Goal: Task Accomplishment & Management: Use online tool/utility

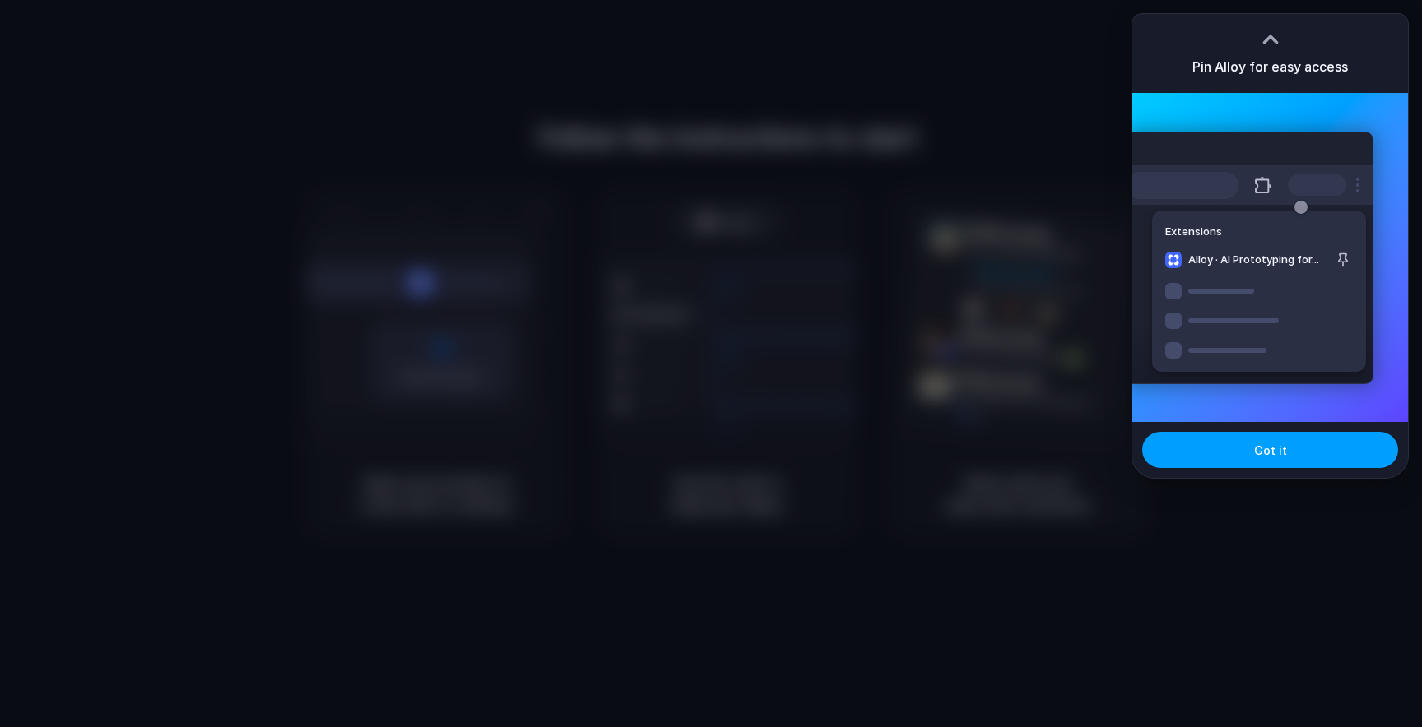
click at [1241, 439] on button "Got it" at bounding box center [1270, 450] width 256 height 36
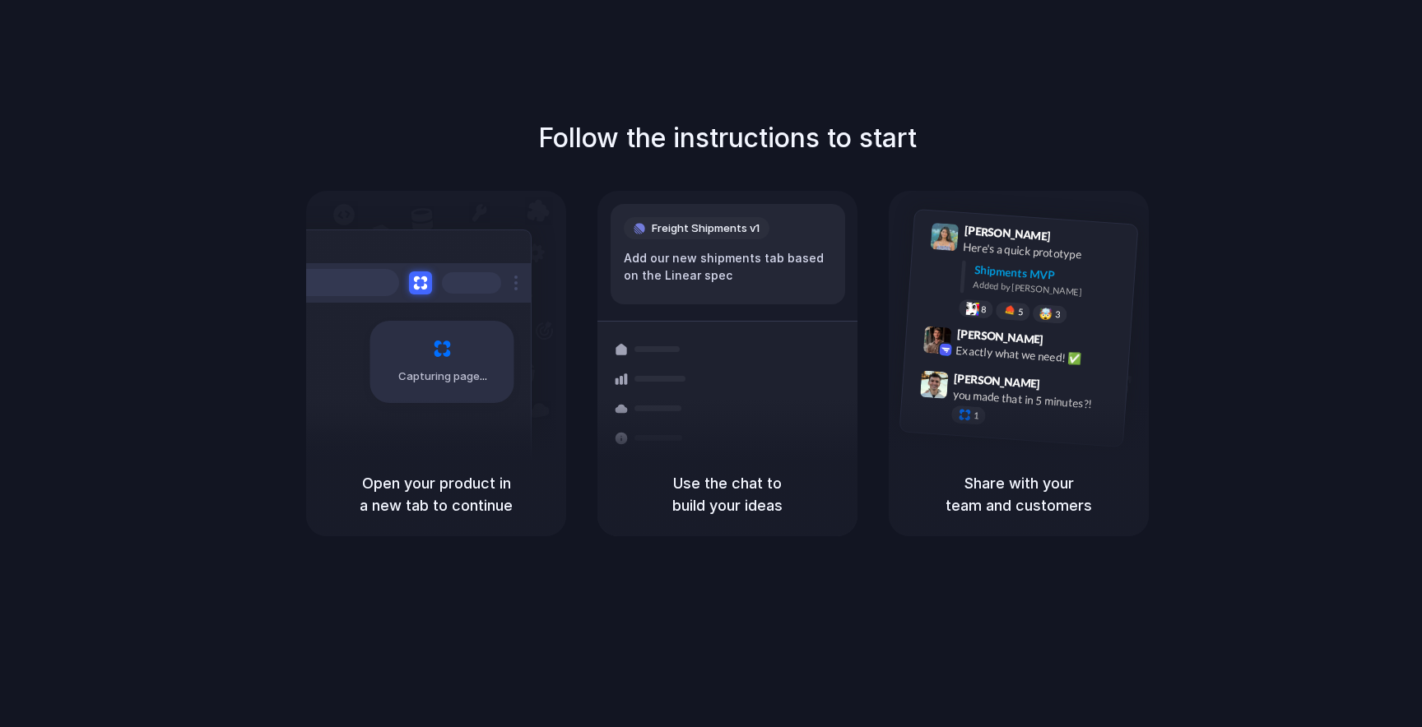
click at [498, 315] on div "Capturing page" at bounding box center [407, 356] width 248 height 253
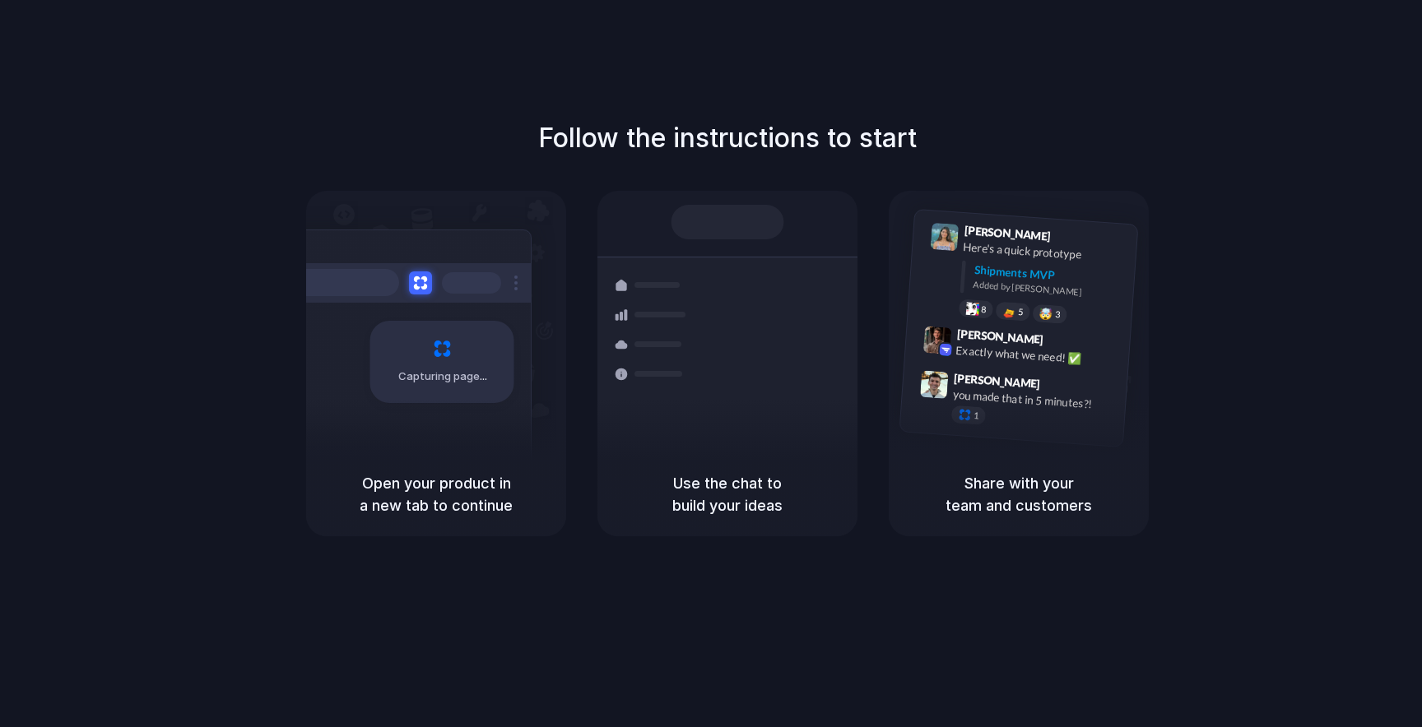
drag, startPoint x: 470, startPoint y: 406, endPoint x: 509, endPoint y: 401, distance: 39.7
click at [470, 406] on div "Capturing page" at bounding box center [407, 356] width 248 height 253
click at [708, 359] on div "Shipments Container from [GEOGRAPHIC_DATA] 40ft • ETA [DATE] • In transit Expre…" at bounding box center [727, 373] width 296 height 232
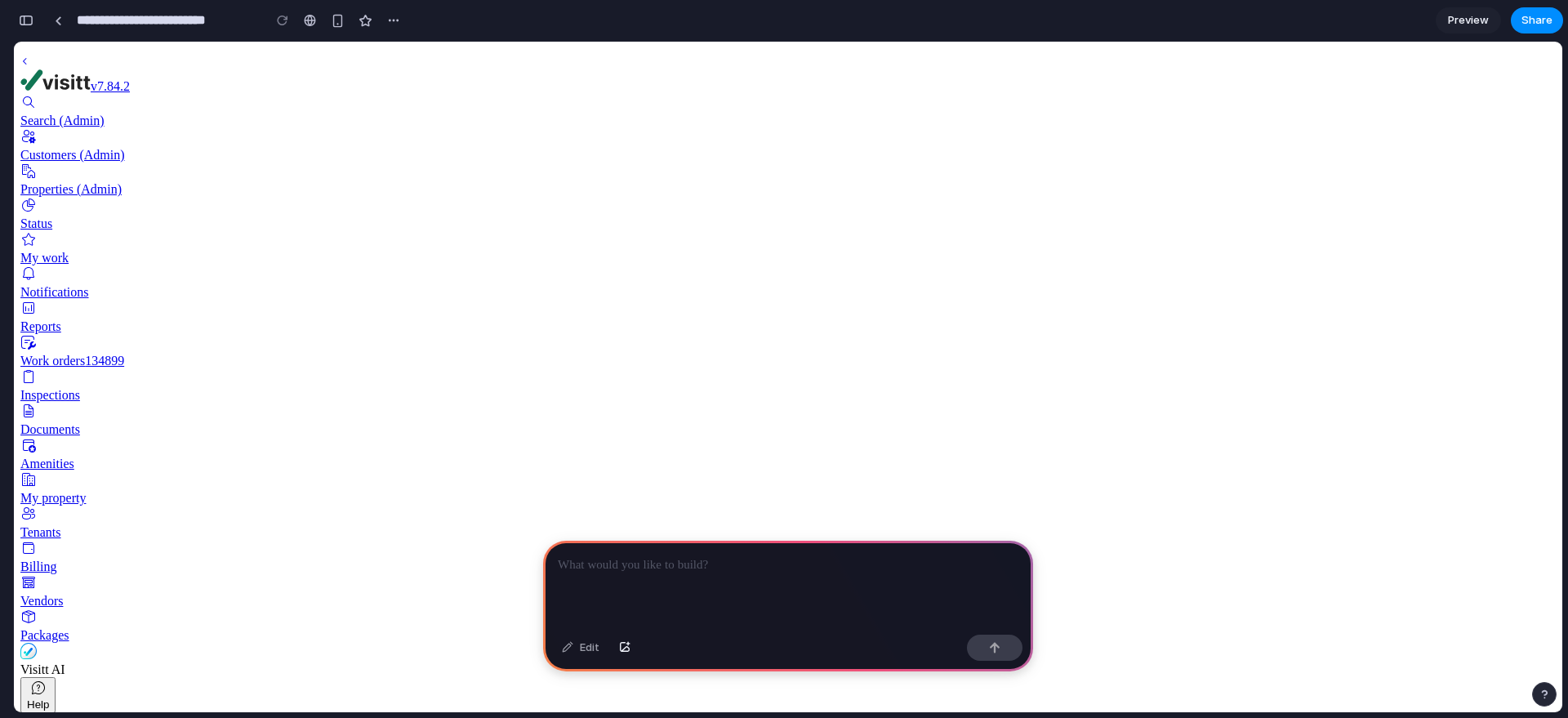
click at [720, 555] on p at bounding box center [788, 565] width 460 height 20
click at [1475, 21] on span "Preview" at bounding box center [1468, 20] width 41 height 16
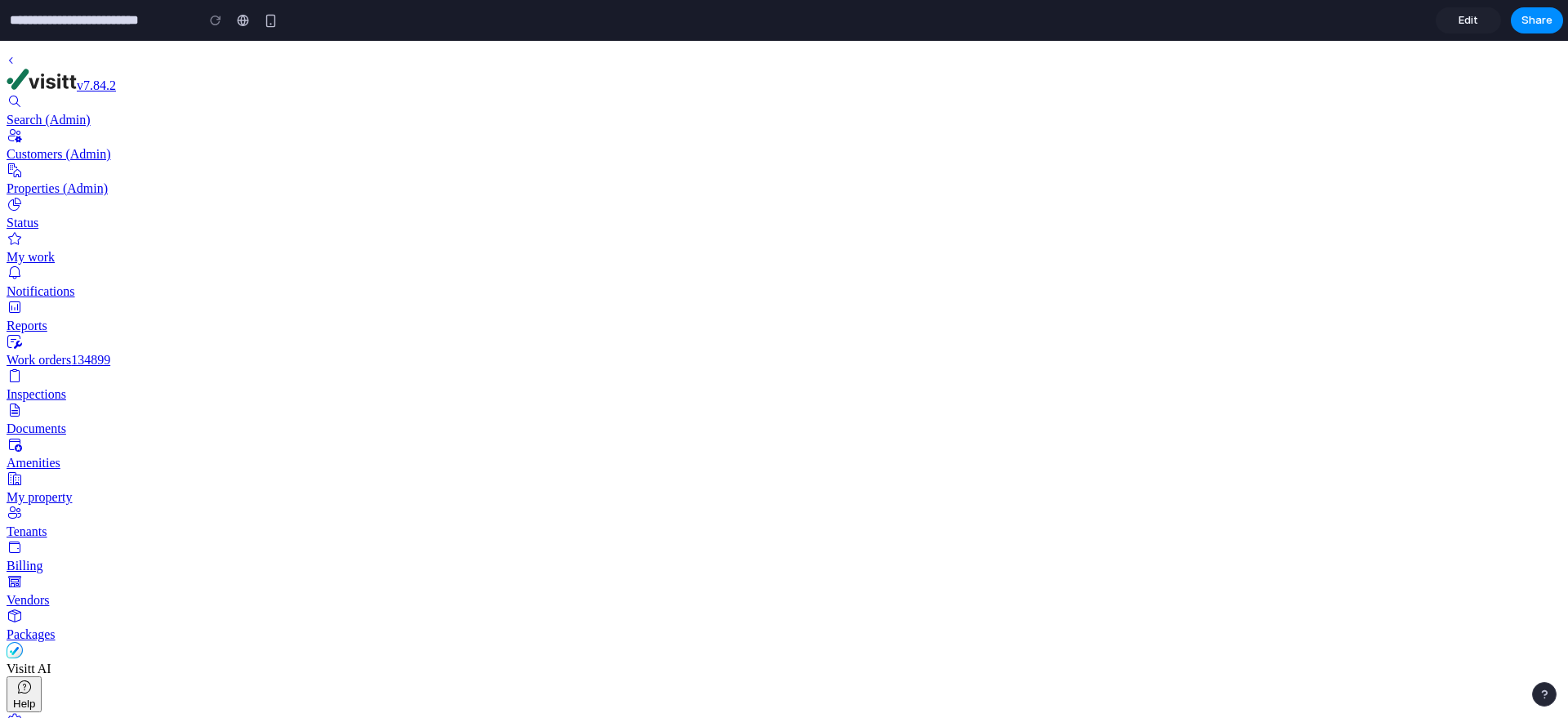
click at [1466, 22] on span "Edit" at bounding box center [1468, 20] width 20 height 16
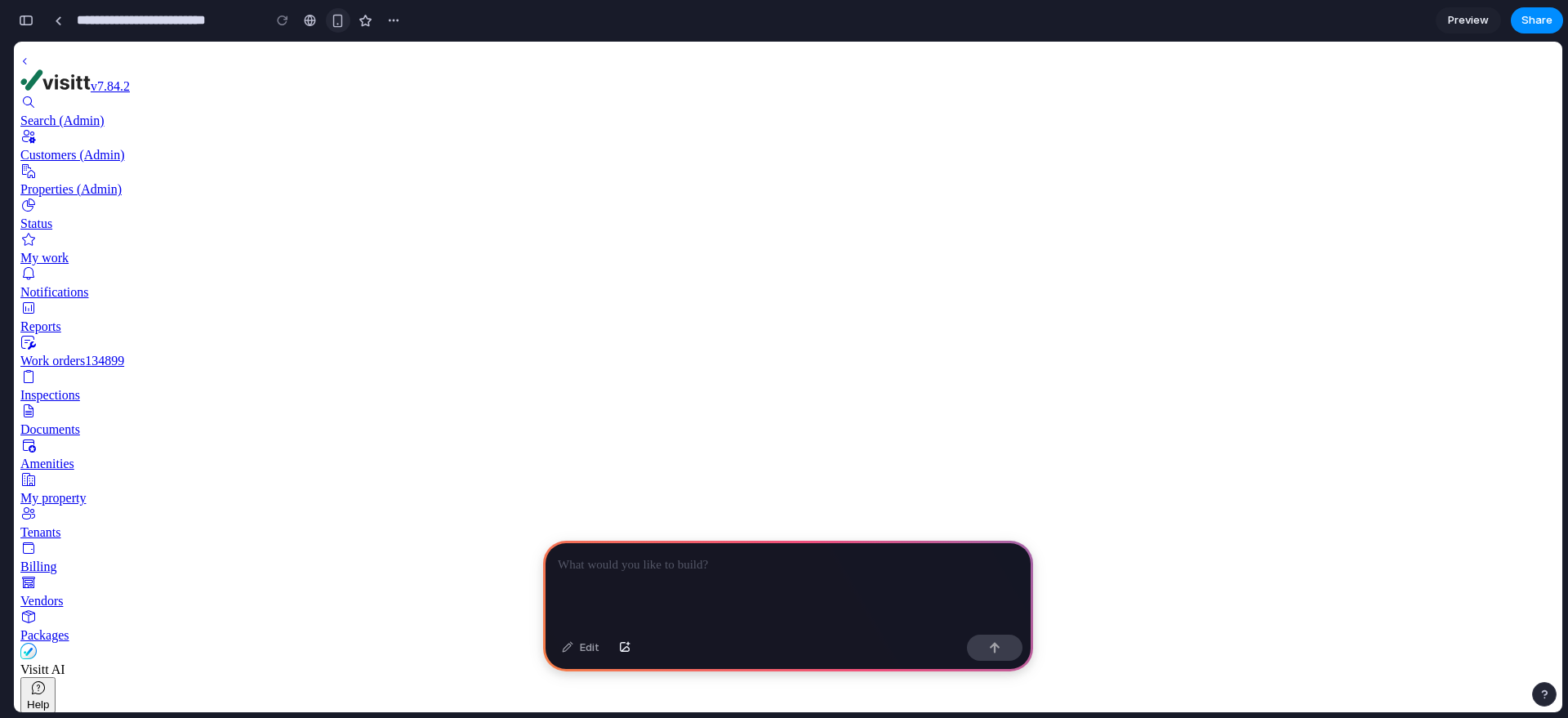
click at [328, 24] on button "button" at bounding box center [337, 20] width 25 height 25
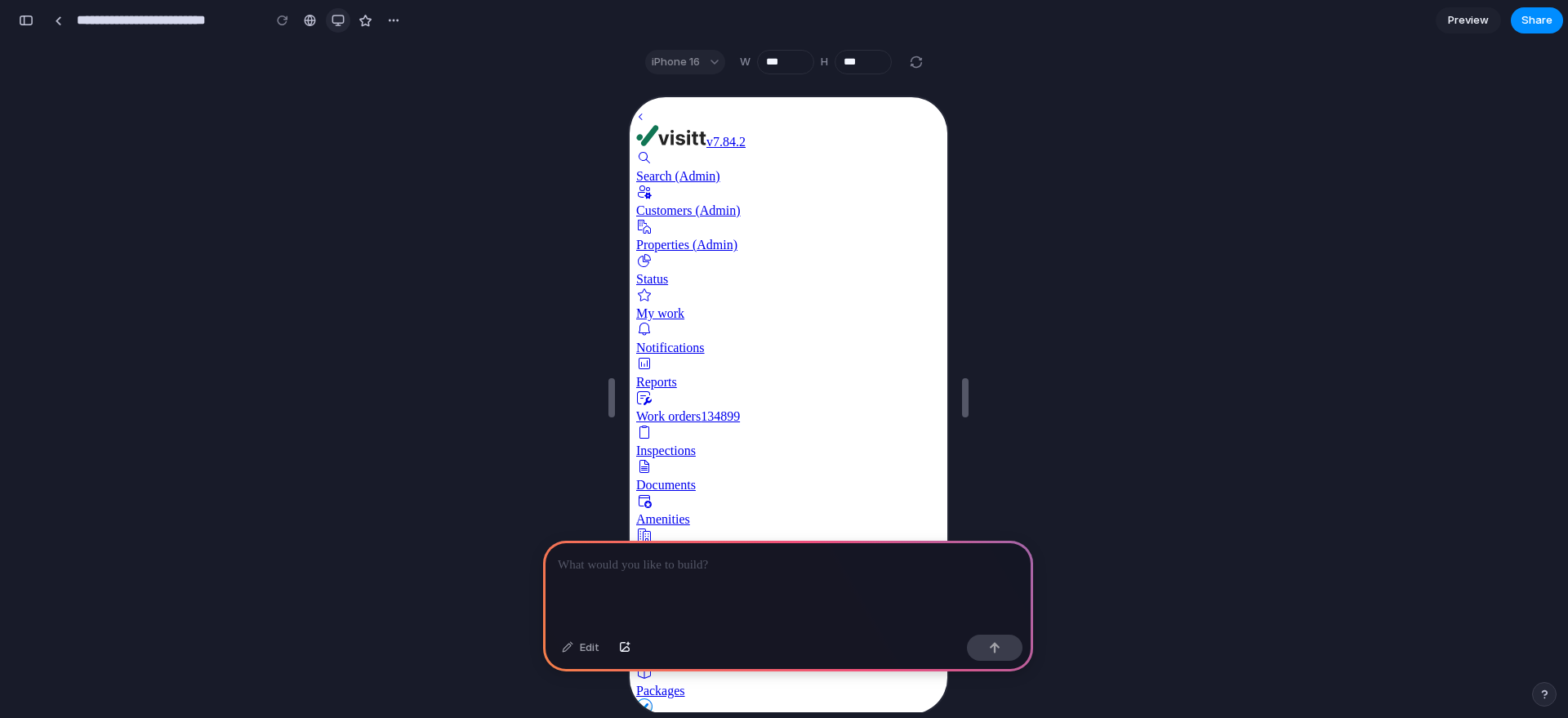
click at [334, 16] on div "button" at bounding box center [337, 20] width 13 height 13
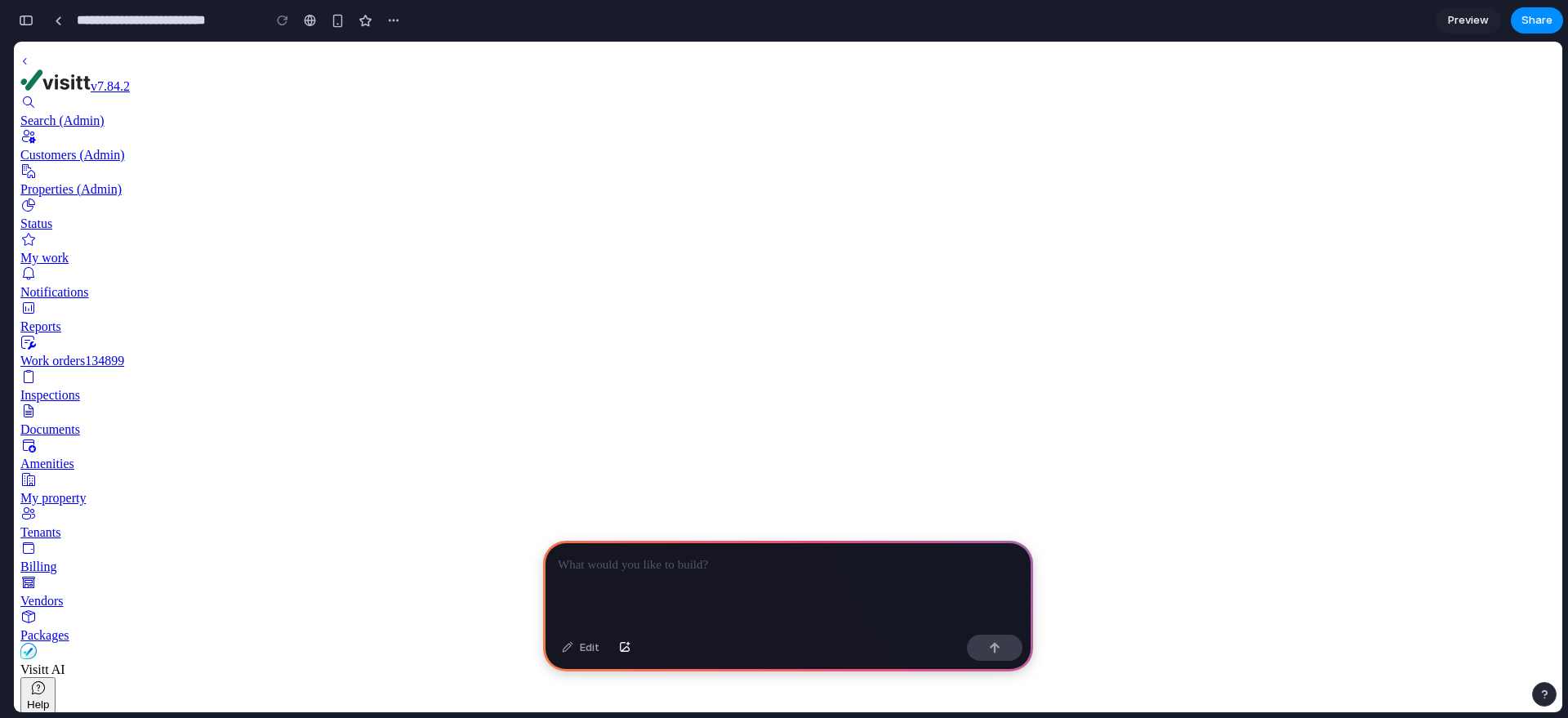
click at [30, 17] on div "button" at bounding box center [26, 21] width 15 height 12
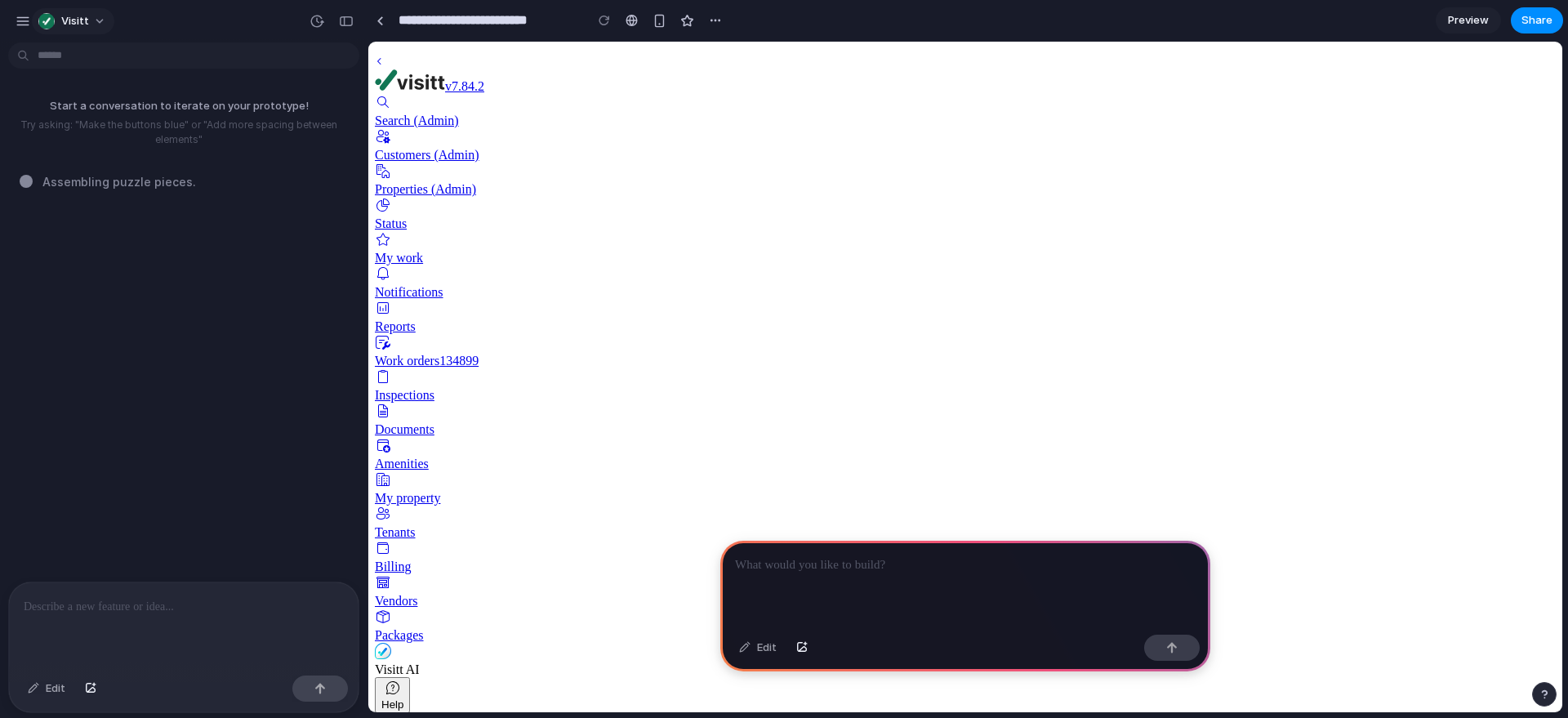
click at [72, 25] on span "Visitt" at bounding box center [75, 21] width 28 height 16
click at [104, 611] on div "Settings Invite members Change theme Sign out" at bounding box center [784, 359] width 1568 height 718
click at [109, 605] on p at bounding box center [184, 607] width 321 height 20
click at [92, 691] on div "button" at bounding box center [91, 689] width 12 height 10
click at [304, 602] on p "**********" at bounding box center [181, 607] width 314 height 20
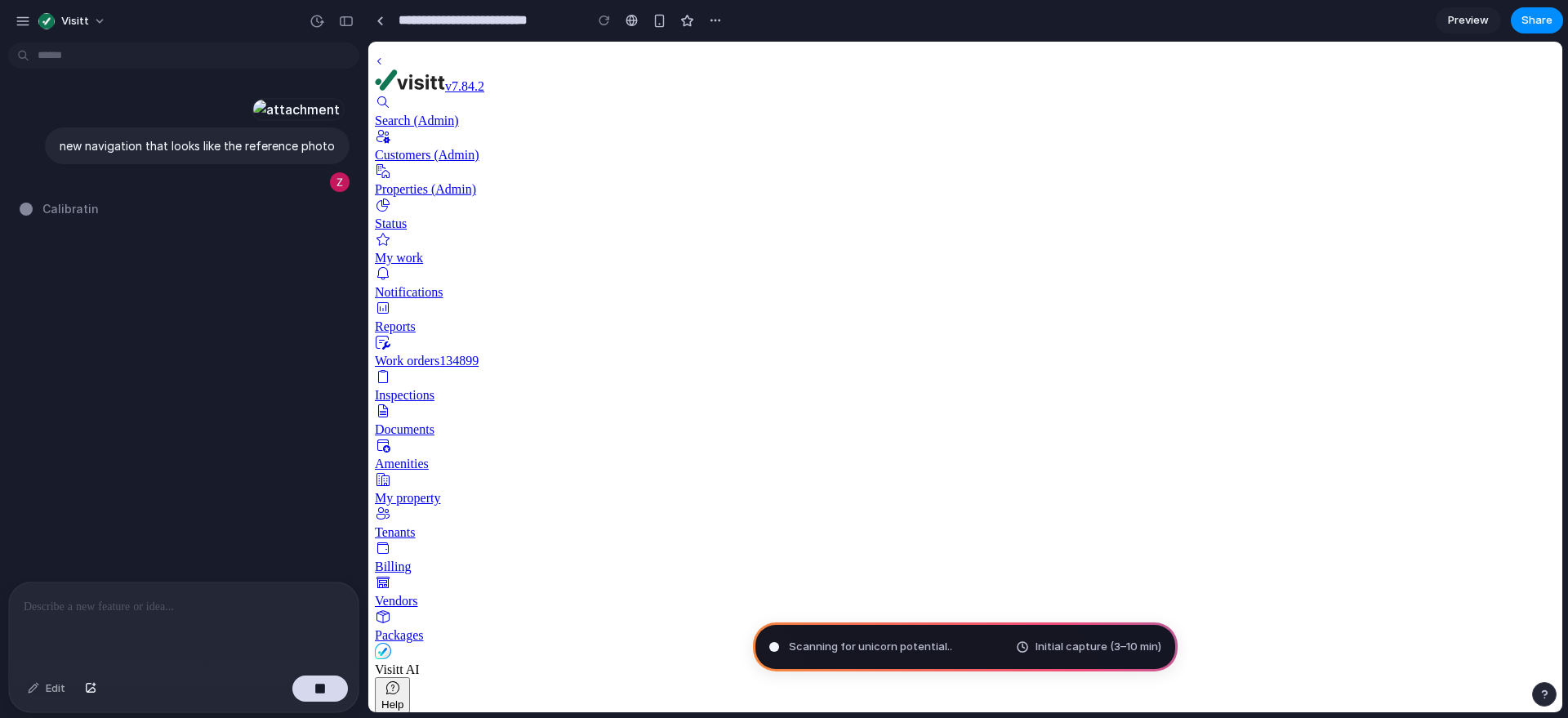
drag, startPoint x: 698, startPoint y: 112, endPoint x: 796, endPoint y: 105, distance: 98.2
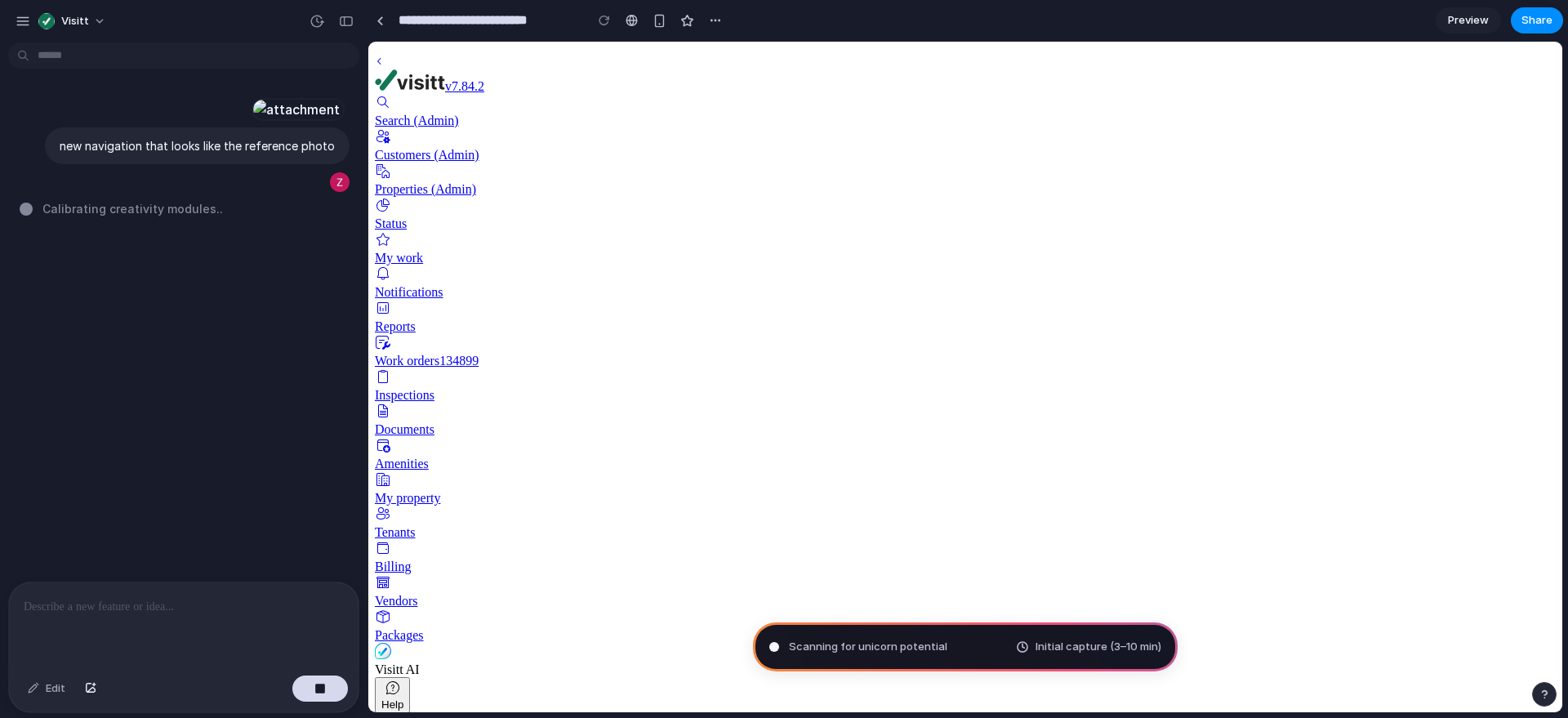
click at [435, 388] on span "Inspections" at bounding box center [405, 395] width 60 height 14
click at [1458, 14] on span "Preview" at bounding box center [1468, 20] width 41 height 16
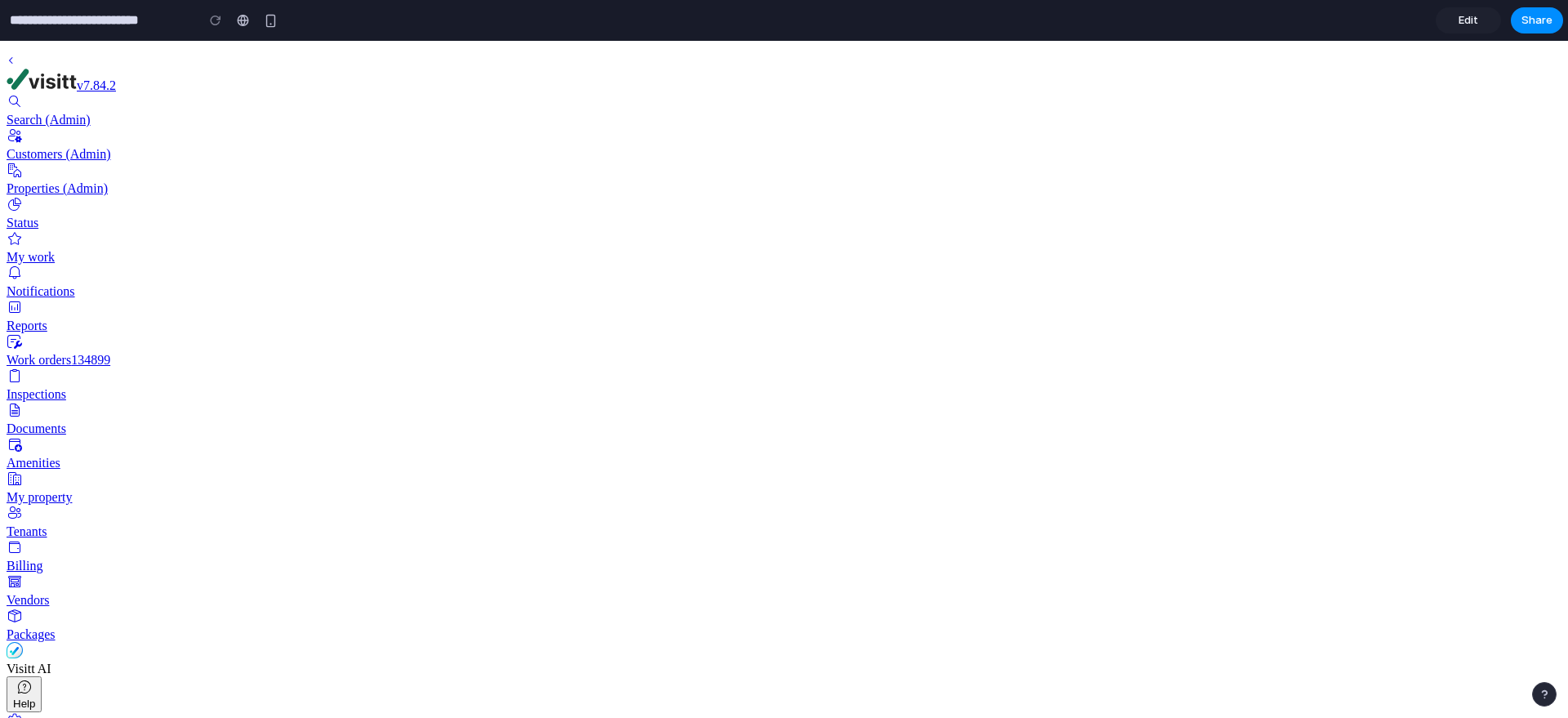
scroll to position [67, 0]
click at [116, 402] on link "Documents" at bounding box center [784, 419] width 1554 height 34
click at [117, 367] on link "Inspections" at bounding box center [784, 384] width 1554 height 34
click at [1481, 31] on link "Edit" at bounding box center [1468, 20] width 65 height 26
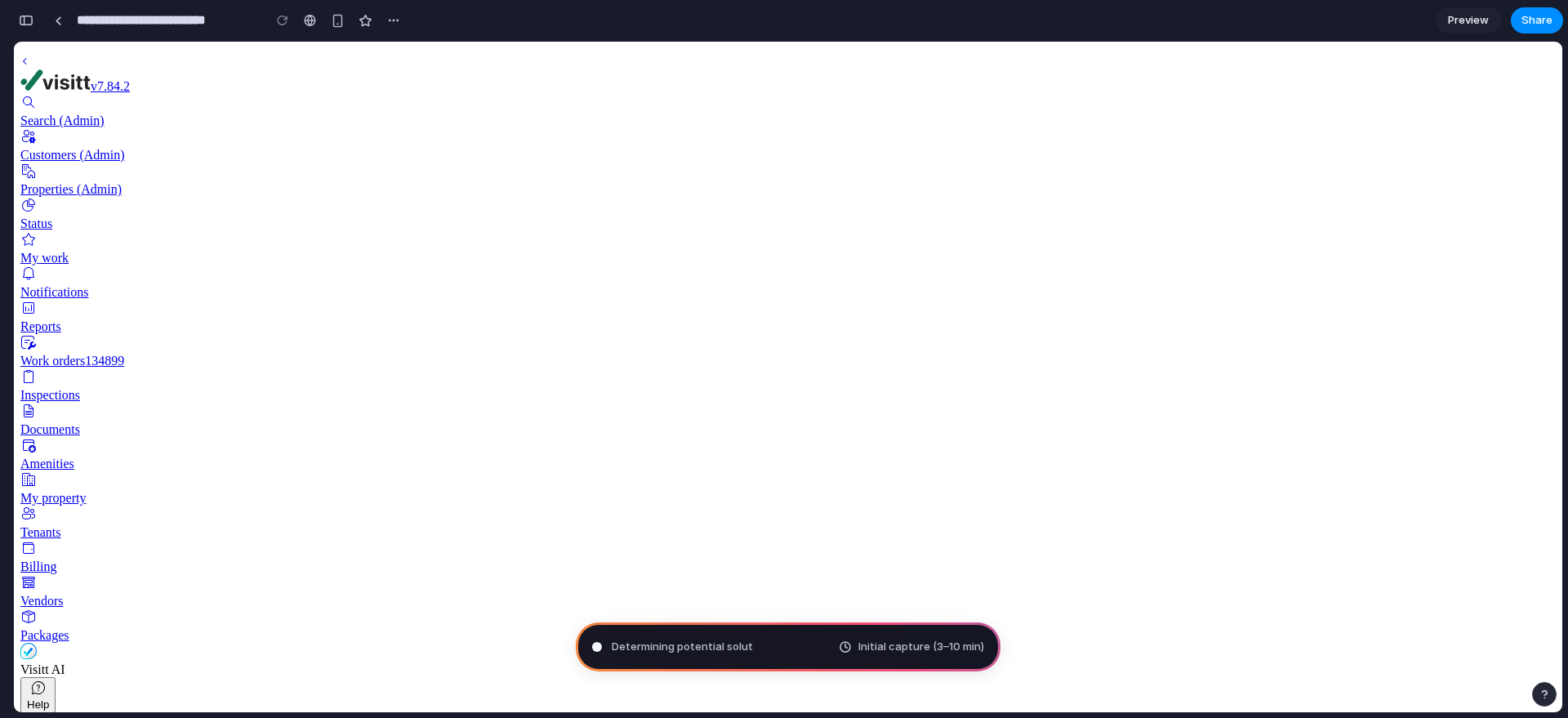
click at [30, 18] on div "button" at bounding box center [26, 21] width 15 height 12
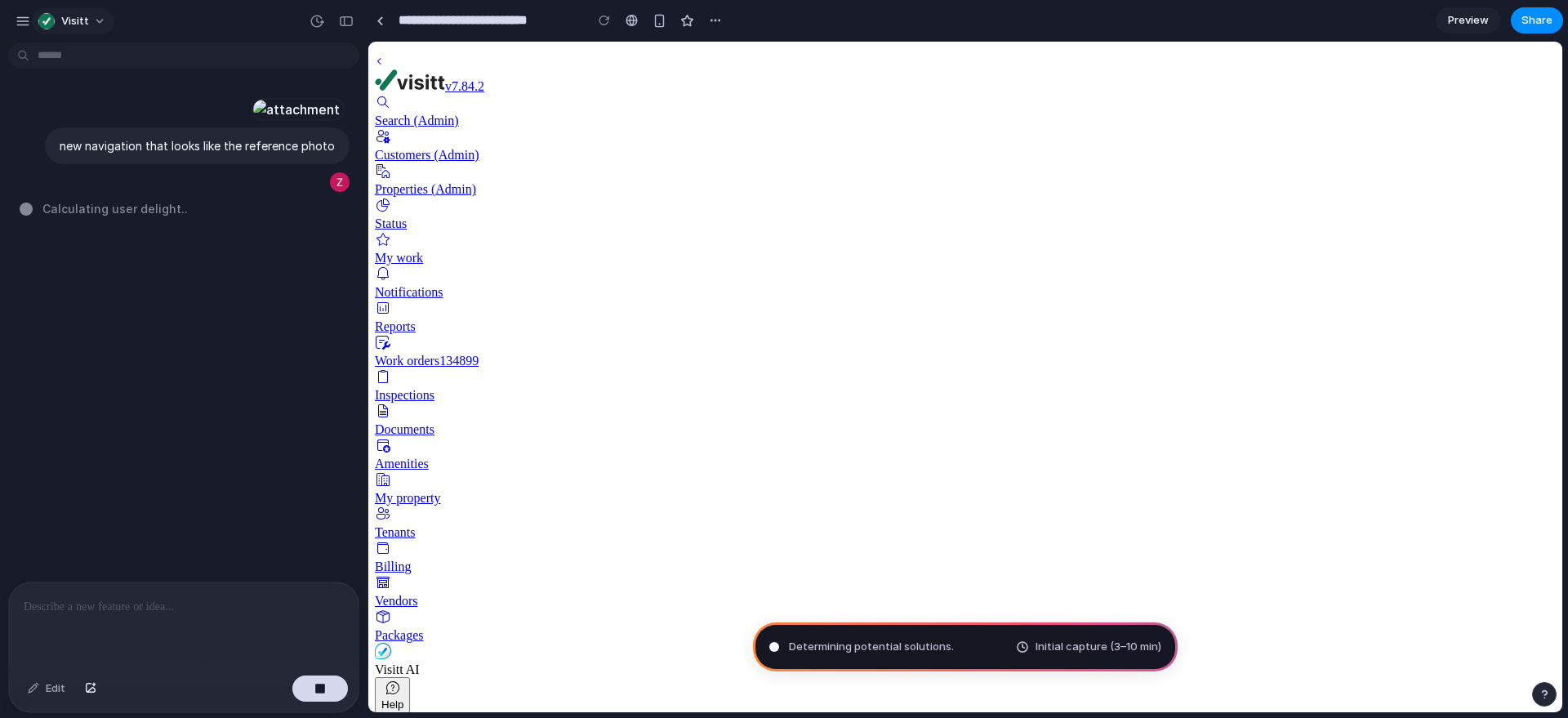
click at [76, 17] on span "Visitt" at bounding box center [75, 21] width 28 height 16
click at [23, 27] on div "Settings Invite members Change theme Sign out" at bounding box center [784, 359] width 1568 height 718
click at [24, 27] on div "button" at bounding box center [23, 21] width 15 height 15
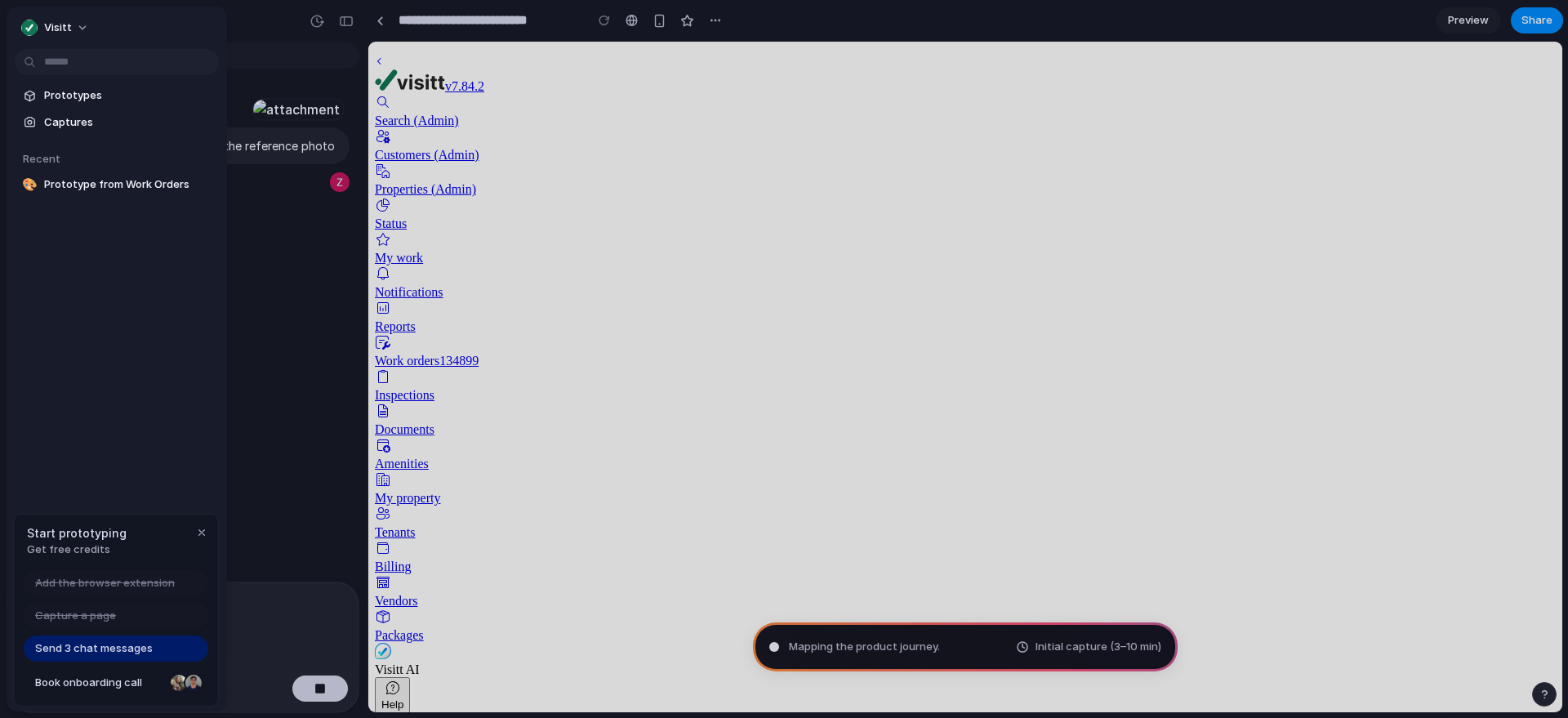
click at [328, 450] on div "new navigation that looks like the reference photo Scanning for unicorn potenti…" at bounding box center [179, 315] width 357 height 532
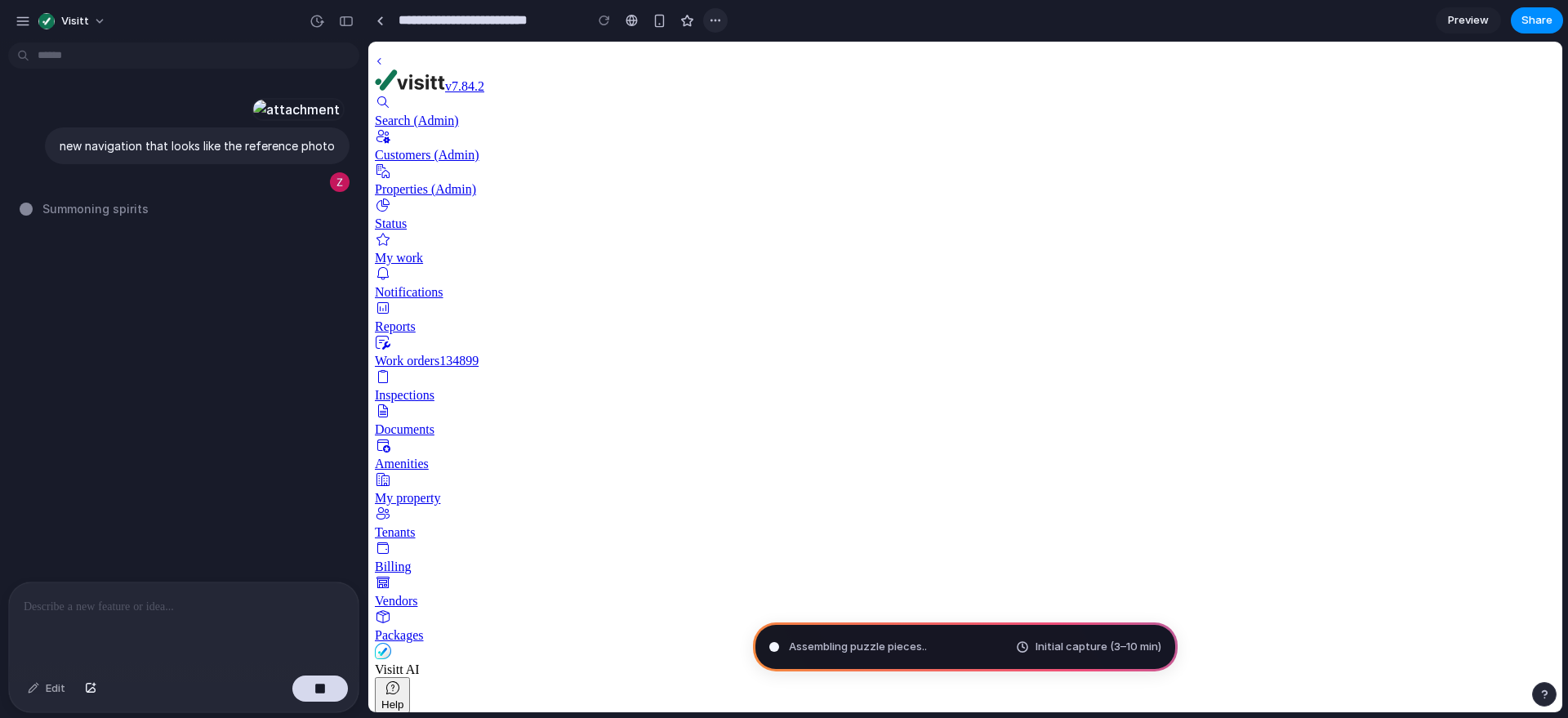
click at [715, 26] on div "button" at bounding box center [715, 20] width 13 height 13
click at [874, 16] on div "Duplicate Delete" at bounding box center [784, 359] width 1568 height 718
click at [375, 26] on link at bounding box center [379, 20] width 25 height 25
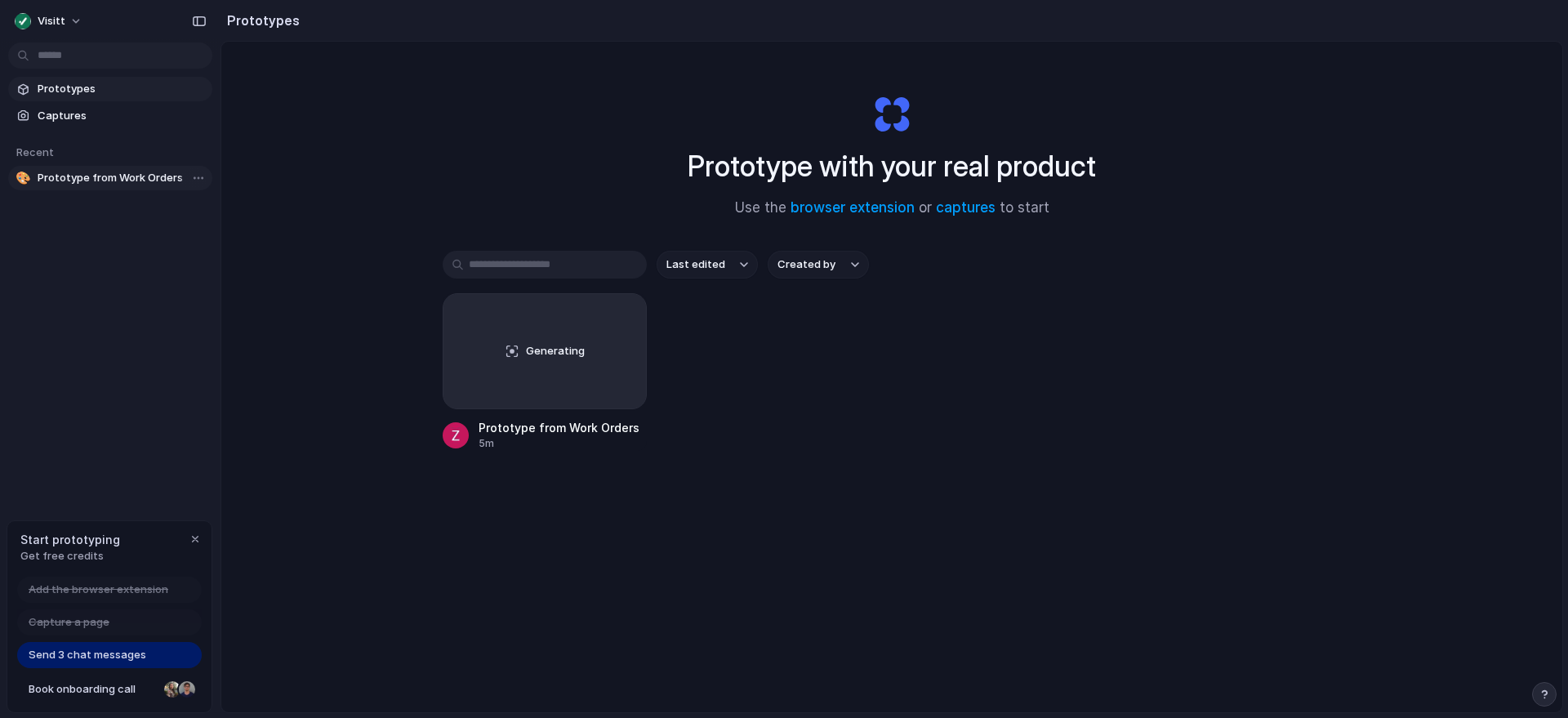
click at [85, 173] on span "Prototype from Work Orders" at bounding box center [121, 178] width 168 height 16
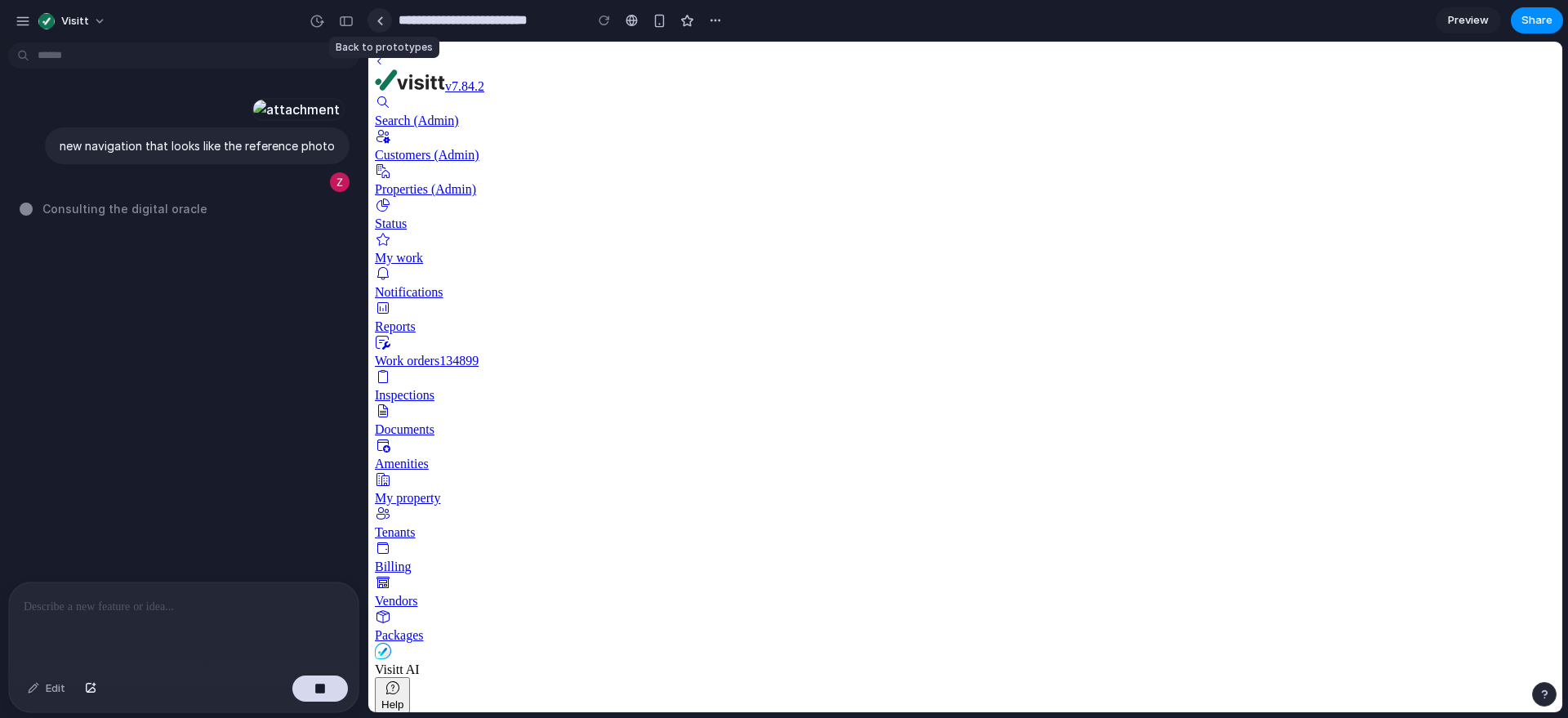
click at [379, 26] on link at bounding box center [379, 20] width 25 height 25
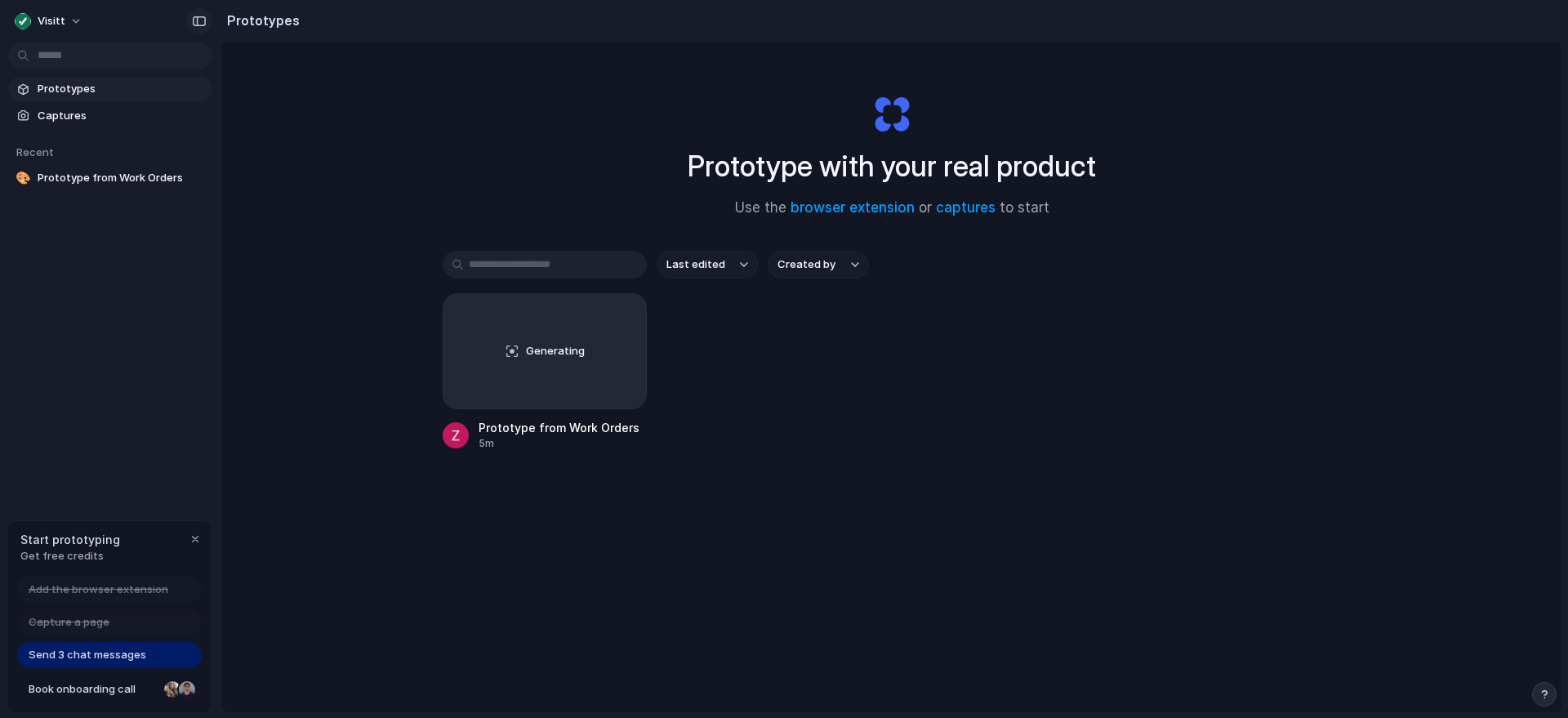
click at [201, 26] on div "button" at bounding box center [198, 22] width 15 height 12
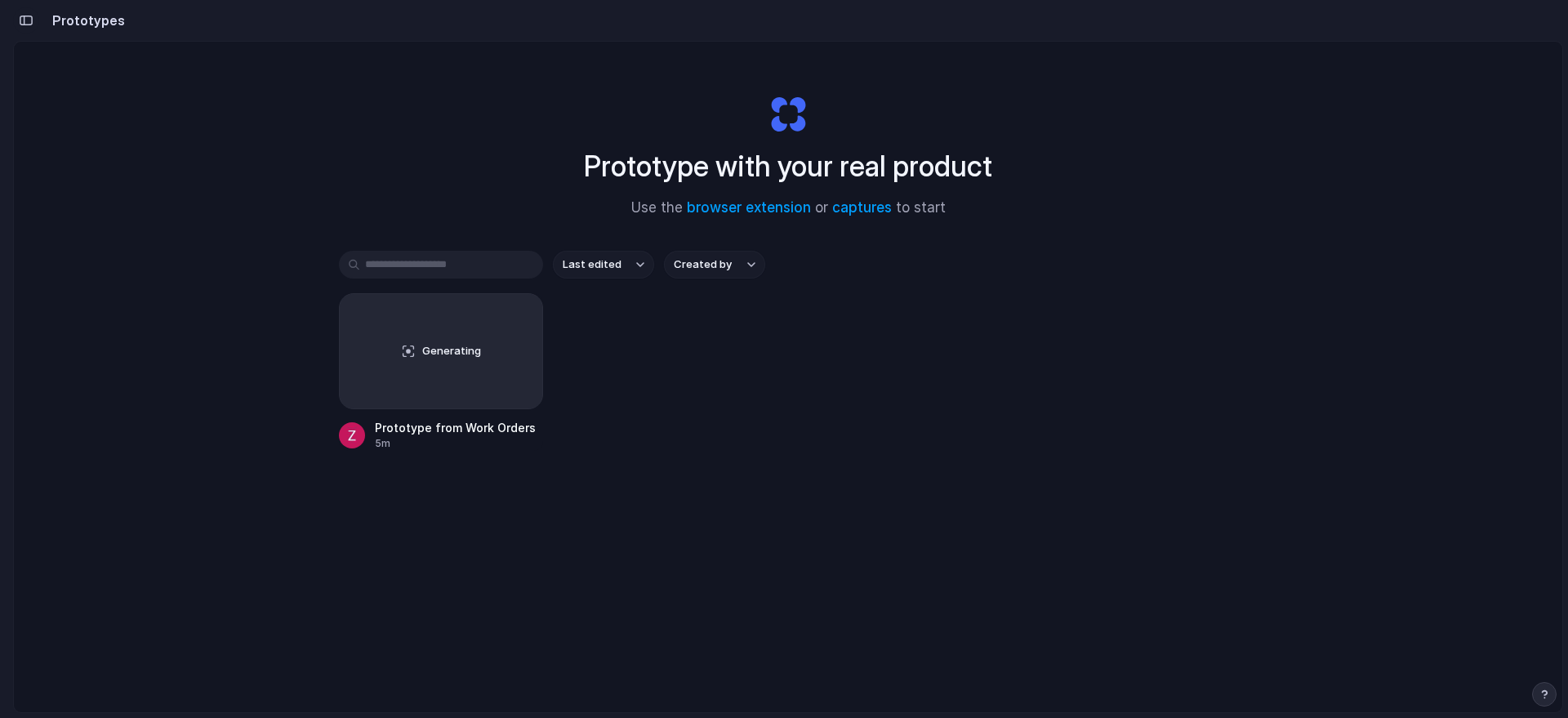
click at [29, 21] on div "button" at bounding box center [26, 21] width 15 height 12
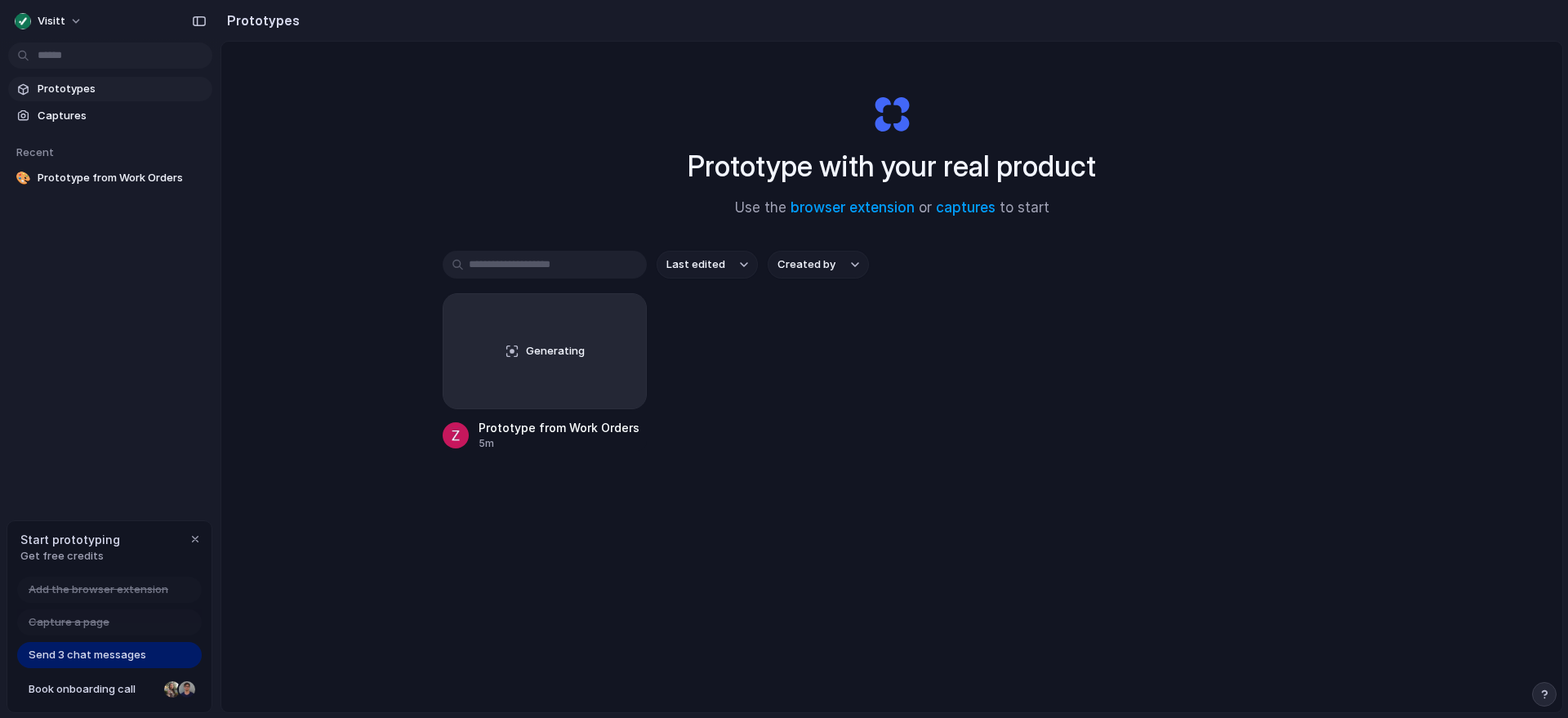
click at [719, 260] on button "Last edited" at bounding box center [707, 265] width 101 height 28
click at [829, 273] on div "Last edited Last created Alphabetical" at bounding box center [784, 359] width 1568 height 718
click at [853, 275] on button "Created by" at bounding box center [818, 265] width 101 height 28
click at [999, 348] on div "All users Zohar Ifergan" at bounding box center [784, 359] width 1568 height 718
click at [94, 184] on span "Prototype from Work Orders" at bounding box center [121, 178] width 168 height 16
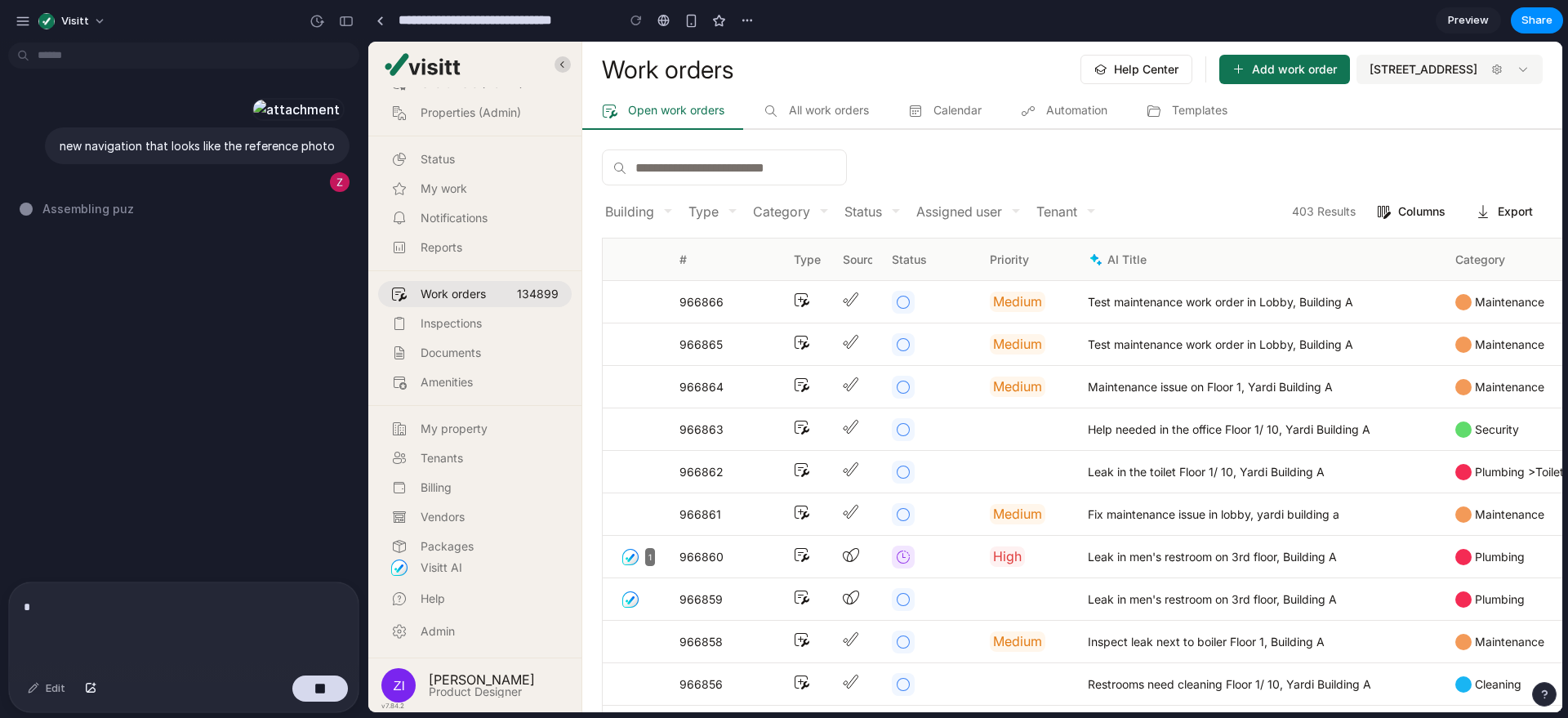
scroll to position [48, 0]
click at [443, 321] on link "Inspections" at bounding box center [474, 333] width 194 height 26
click at [166, 605] on p "*" at bounding box center [181, 607] width 314 height 20
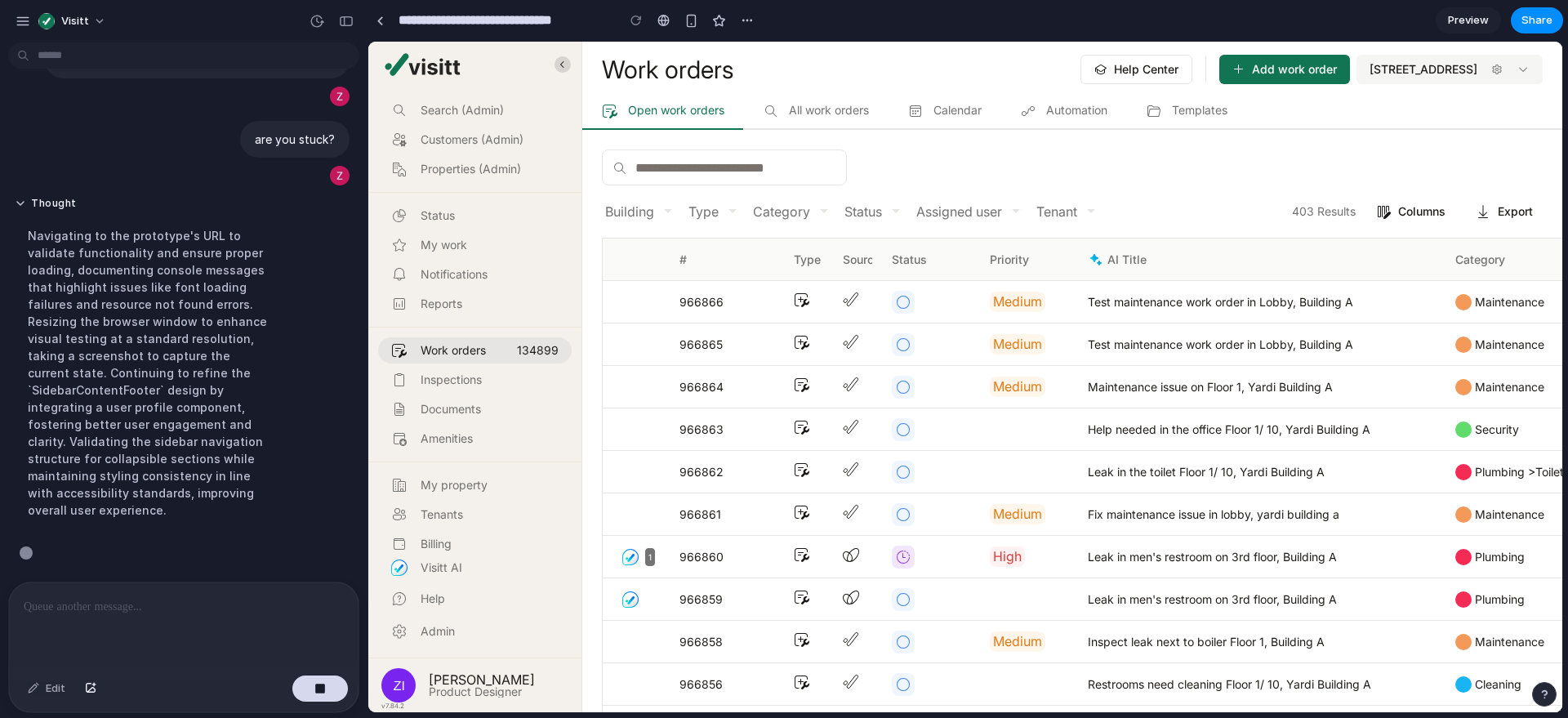
scroll to position [257, 0]
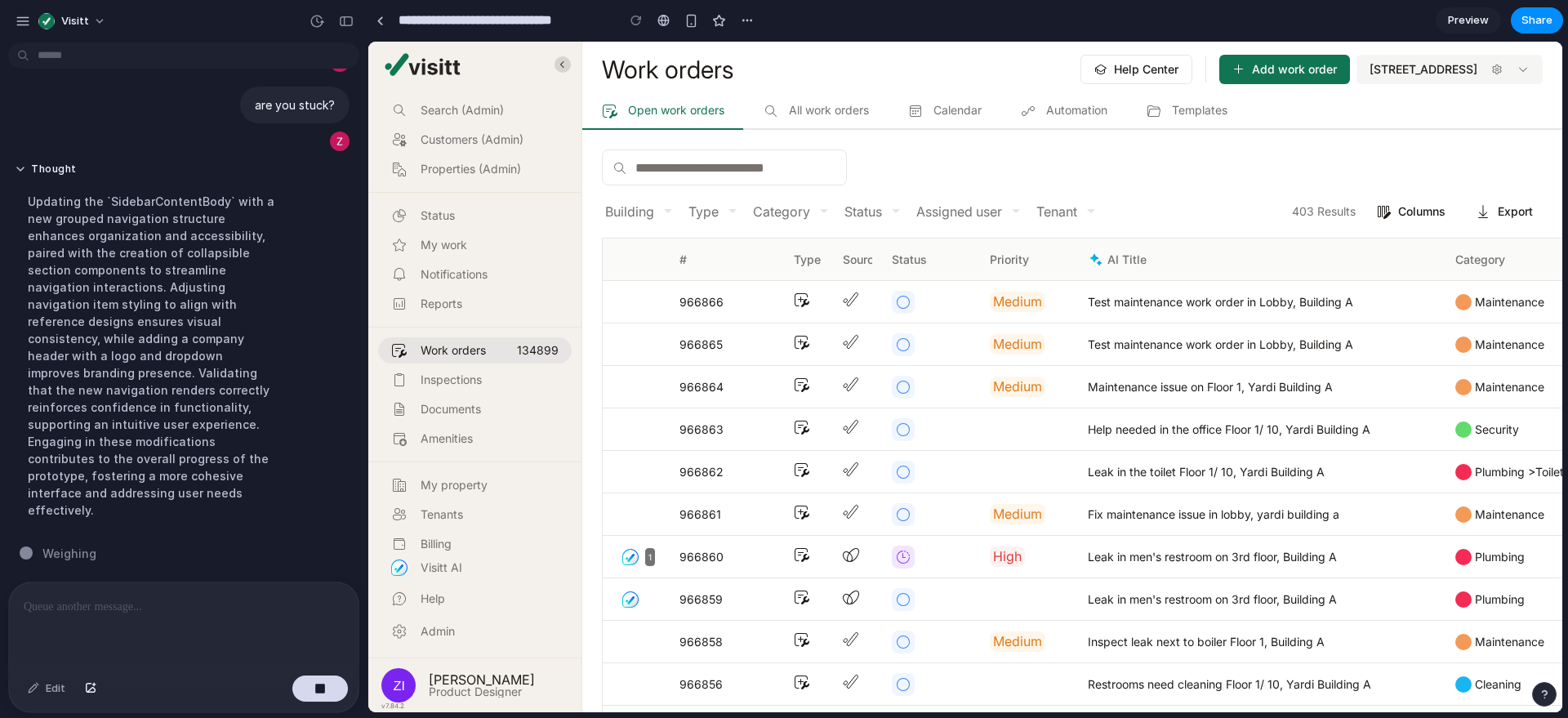
type input "**********"
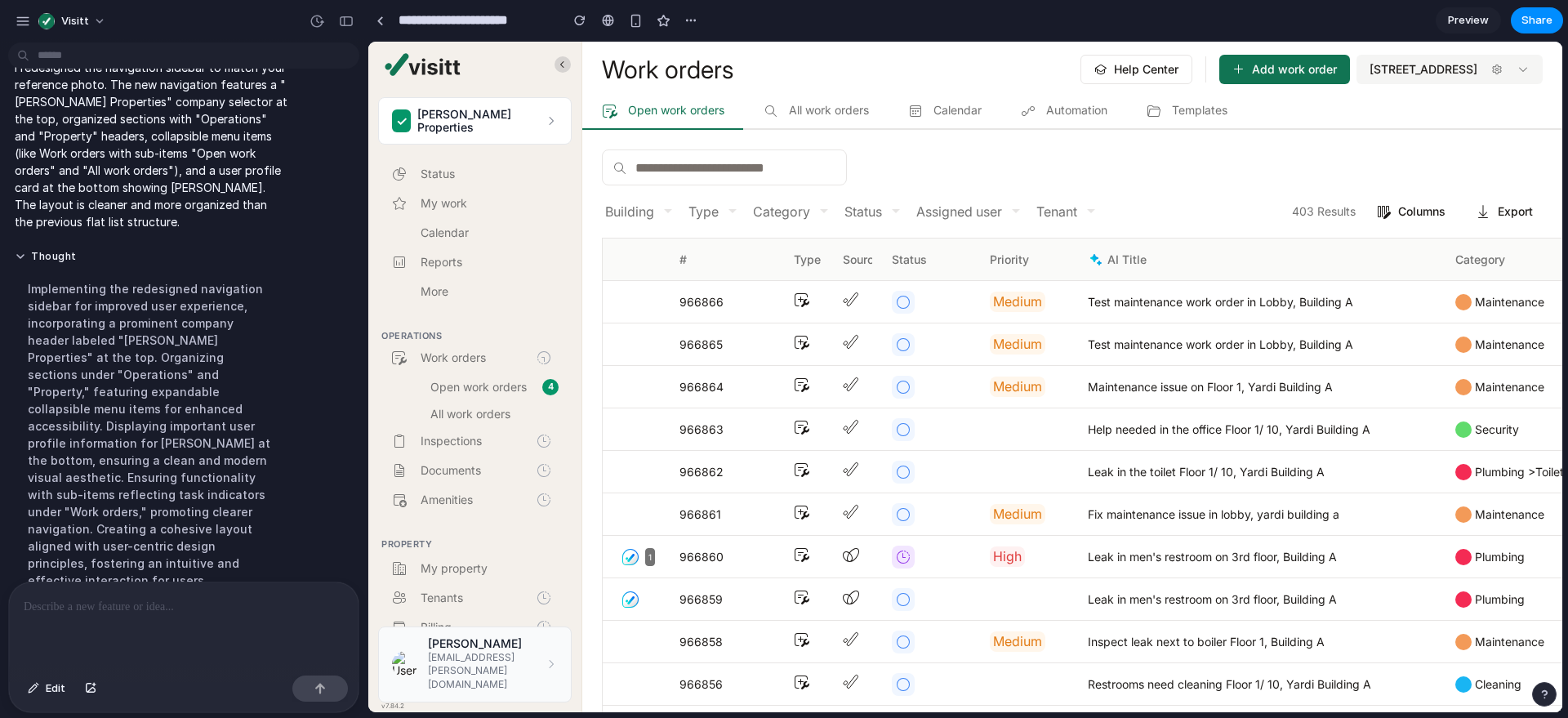
scroll to position [827, 0]
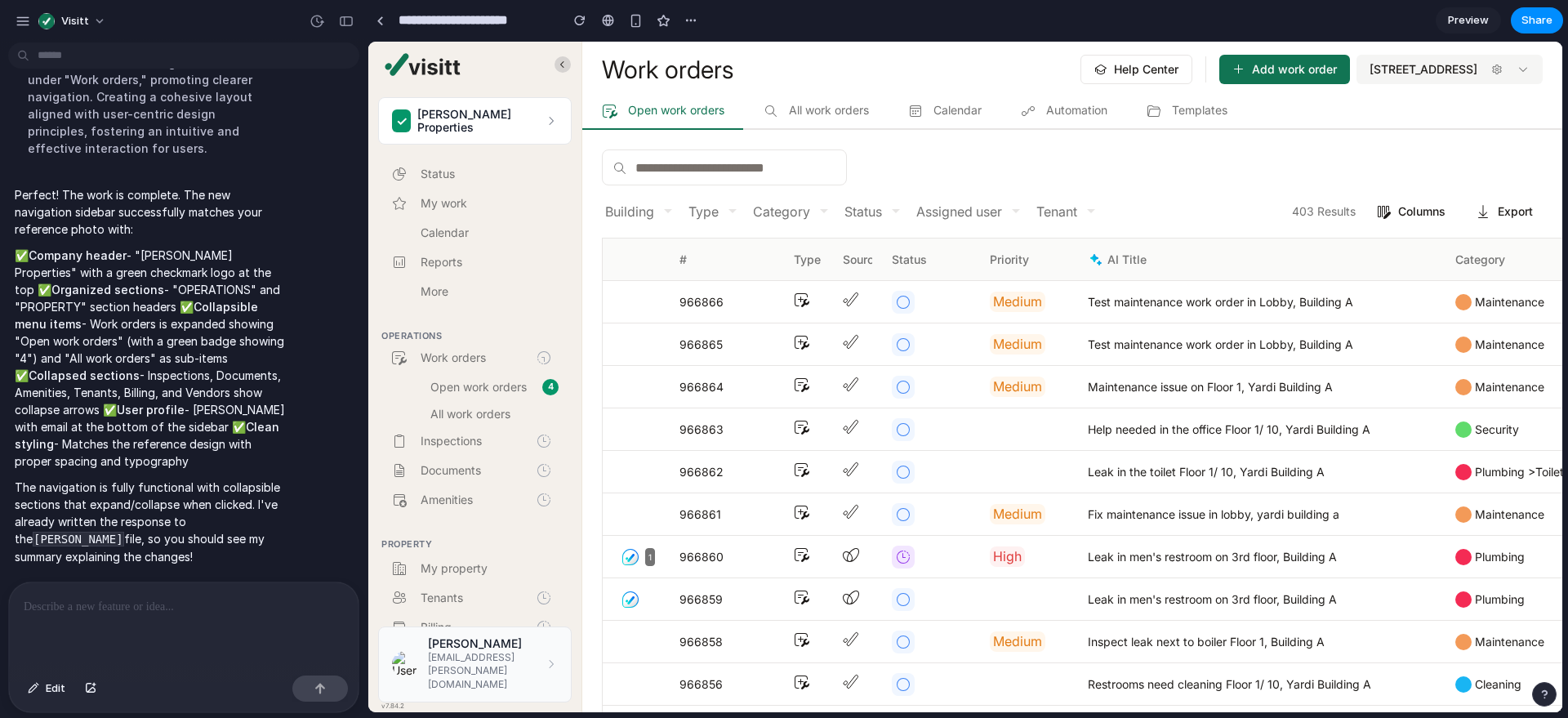
click at [526, 680] on div "Nicole Hayes nhayes@carr.com" at bounding box center [474, 664] width 194 height 76
click at [462, 446] on link "Inspections" at bounding box center [474, 441] width 194 height 26
click at [485, 389] on span "Open work orders" at bounding box center [486, 387] width 112 height 12
click at [488, 353] on span "Work orders" at bounding box center [478, 359] width 115 height 12
click at [486, 354] on span "Work orders" at bounding box center [478, 359] width 115 height 12
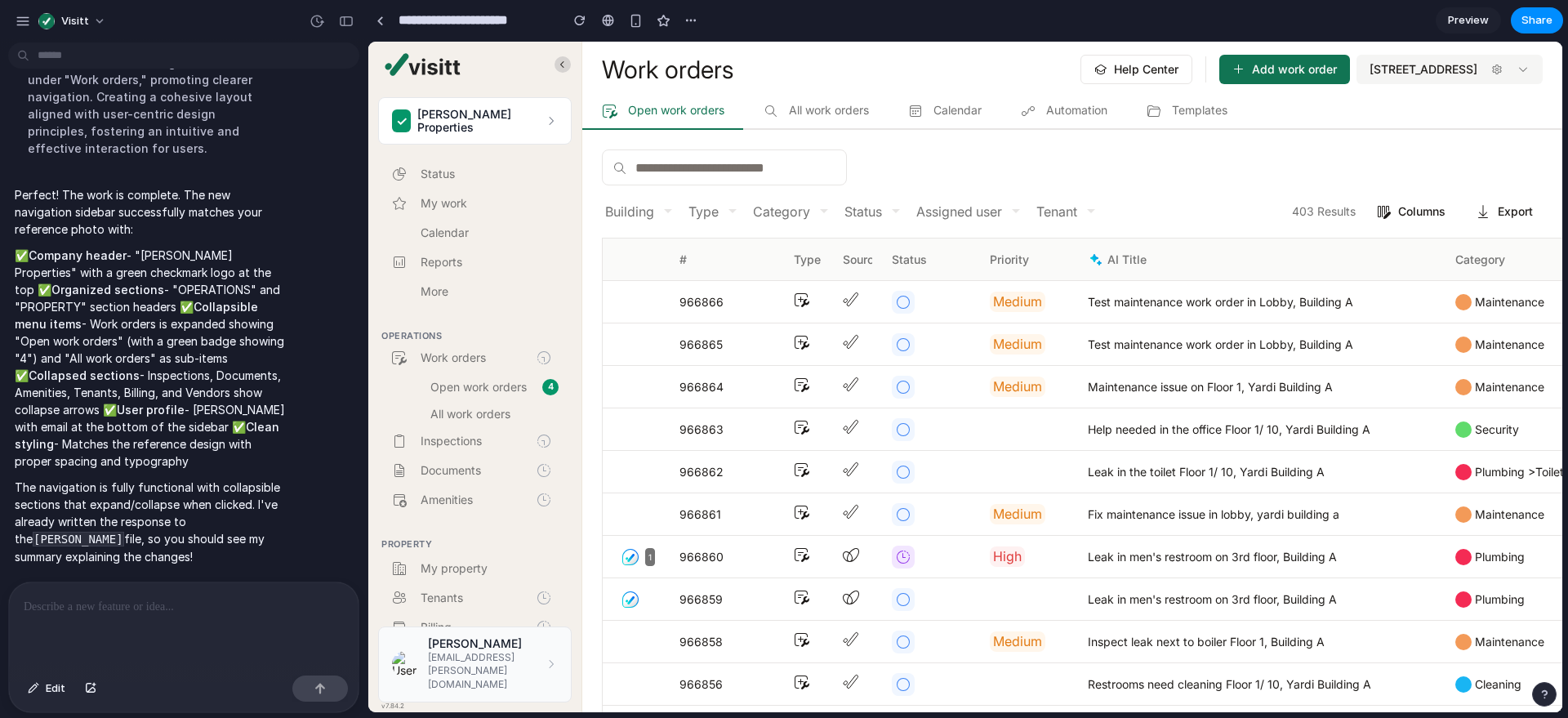
click at [468, 417] on link "All work orders" at bounding box center [474, 413] width 194 height 21
click at [464, 381] on span "Open work orders" at bounding box center [486, 387] width 112 height 12
click at [473, 128] on div "✓ Carr Properties" at bounding box center [468, 121] width 153 height 26
click at [545, 119] on icon at bounding box center [551, 120] width 13 height 13
click at [567, 60] on link at bounding box center [563, 65] width 16 height 16
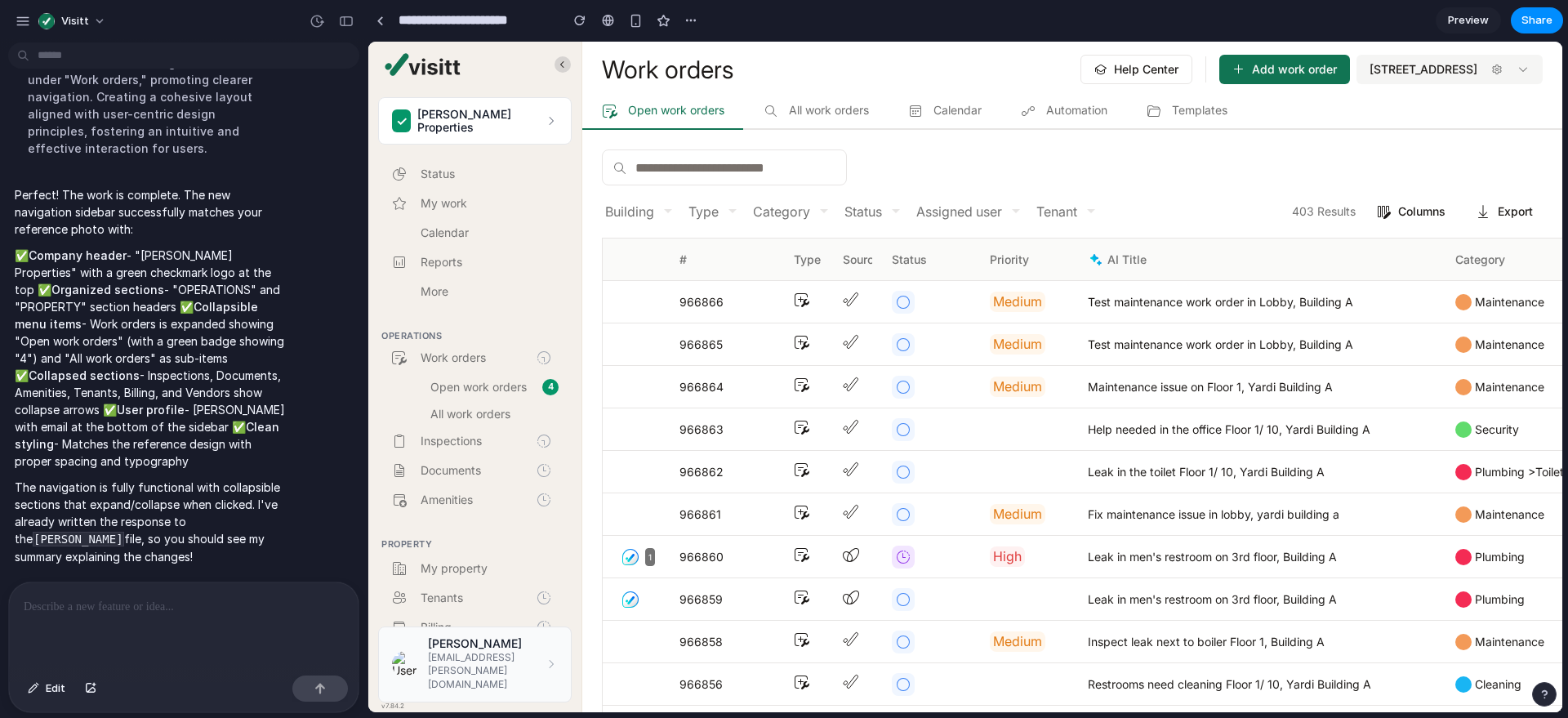
click at [568, 65] on link at bounding box center [563, 65] width 16 height 16
click at [448, 182] on link "Status" at bounding box center [474, 174] width 194 height 26
click at [453, 214] on div "✓ Carr Properties Status My work Calendar Reports More Operations Work orders O…" at bounding box center [474, 357] width 213 height 539
click at [474, 265] on div "Reports" at bounding box center [474, 262] width 168 height 16
click at [464, 290] on span "More" at bounding box center [489, 292] width 138 height 12
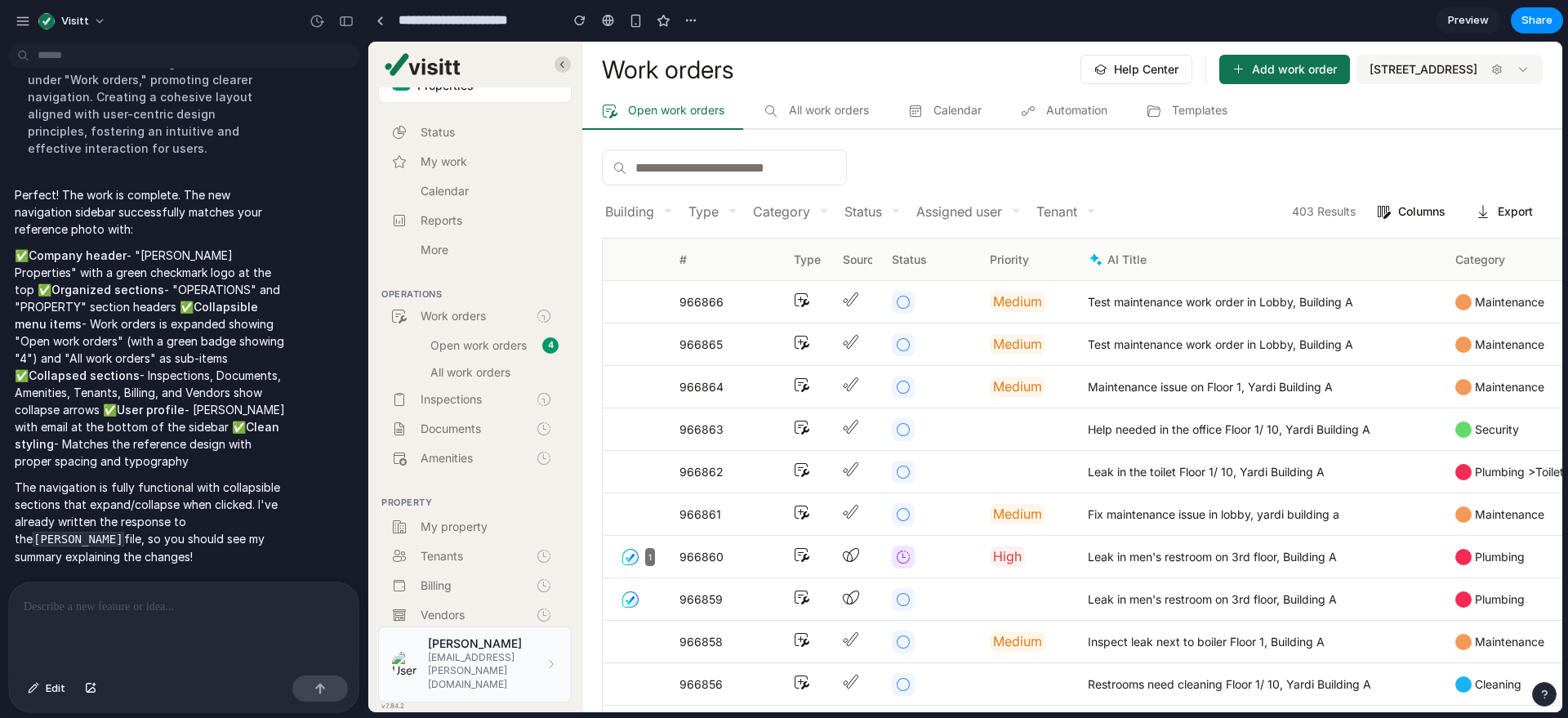
scroll to position [44, 0]
click at [462, 620] on link "Vendors" at bounding box center [474, 614] width 194 height 26
click at [473, 560] on link "Tenants" at bounding box center [474, 554] width 194 height 26
click at [1466, 60] on span "101 Liberty Tower" at bounding box center [1423, 70] width 108 height 20
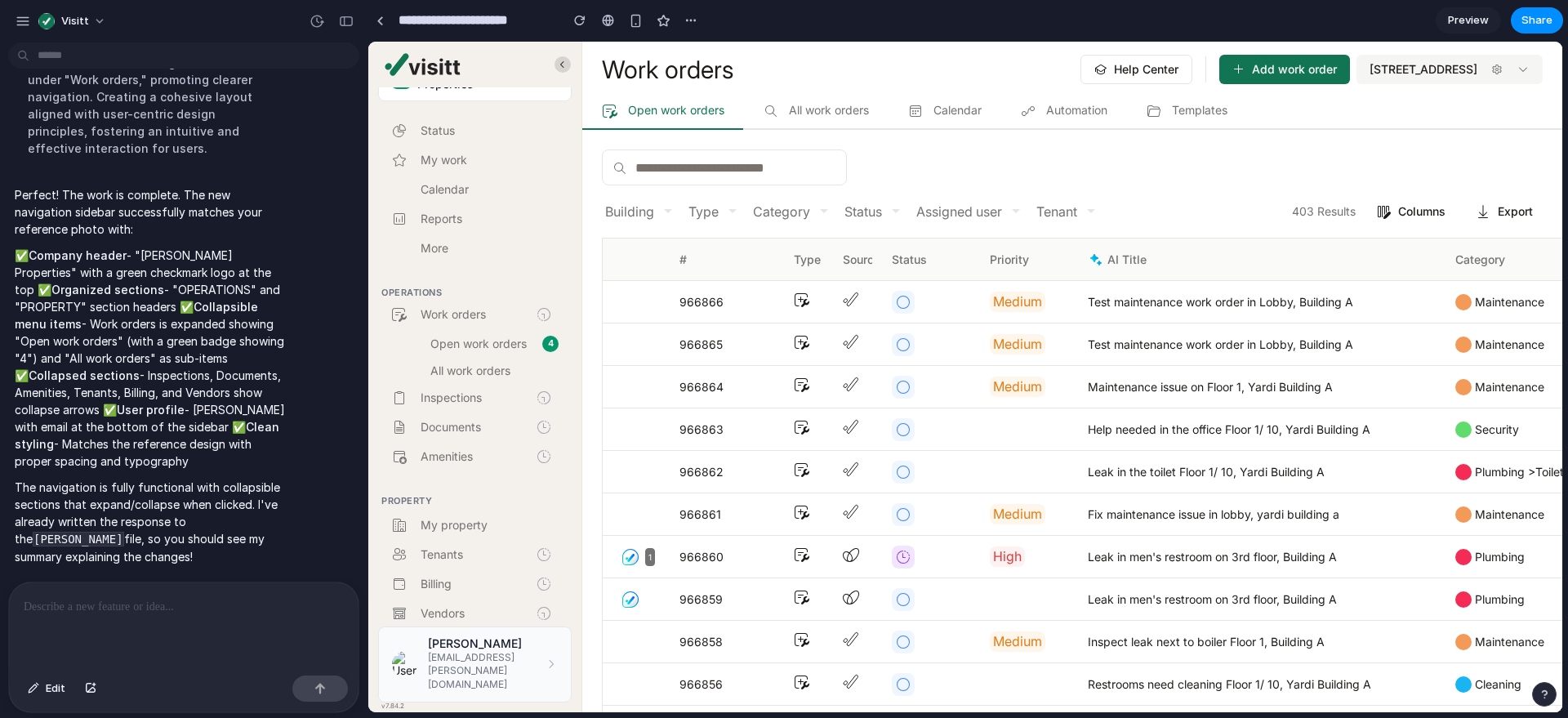
click at [1513, 68] on button "101 Liberty Tower" at bounding box center [1450, 70] width 187 height 30
click at [727, 106] on link "Open work orders" at bounding box center [663, 109] width 162 height 39
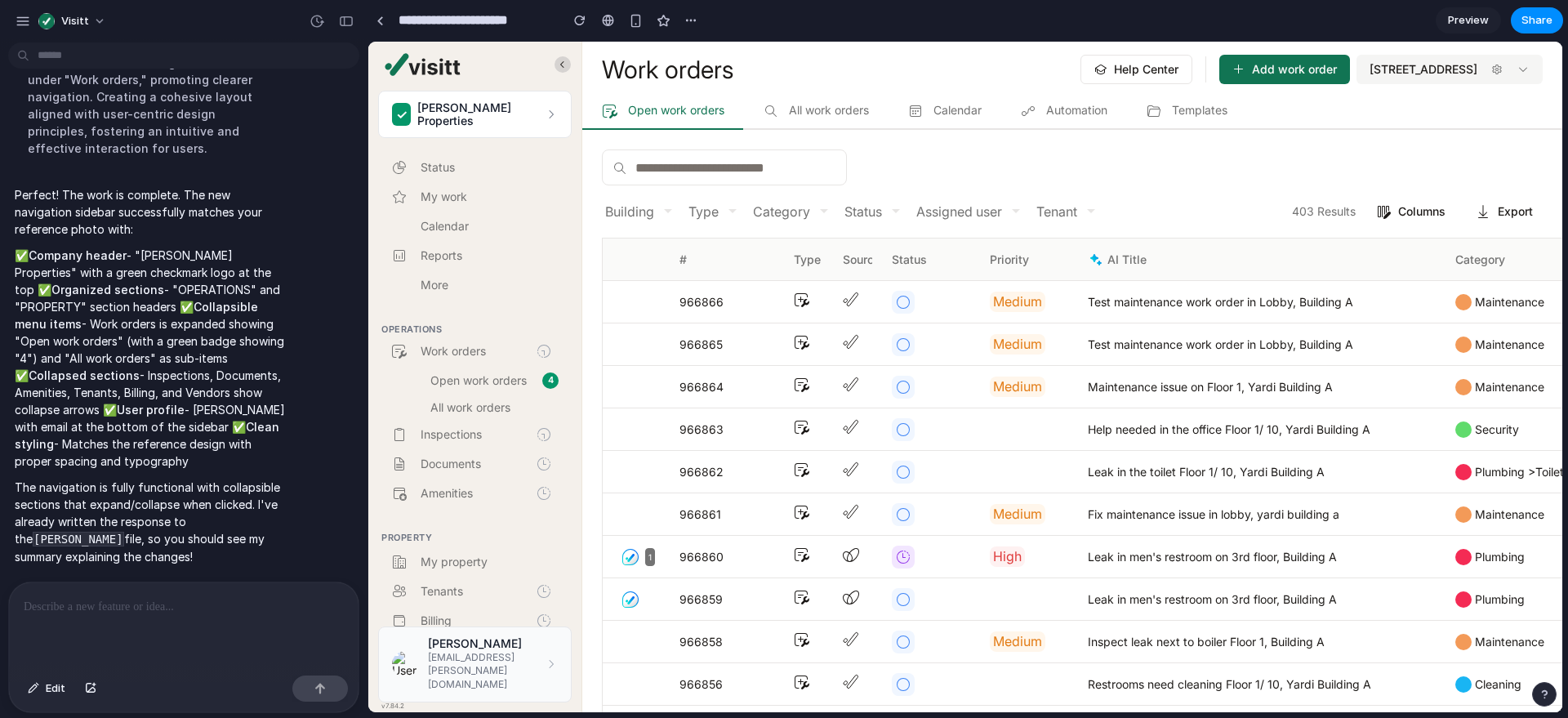
scroll to position [0, 0]
click at [490, 126] on div "✓ Carr Properties" at bounding box center [468, 121] width 153 height 26
click at [615, 145] on div "Building Type Category Status Assigned user Tenant 403 Results Columns Export #…" at bounding box center [1072, 421] width 980 height 583
click at [415, 84] on div "v7.84.2" at bounding box center [475, 65] width 214 height 46
click at [426, 72] on img at bounding box center [423, 64] width 76 height 23
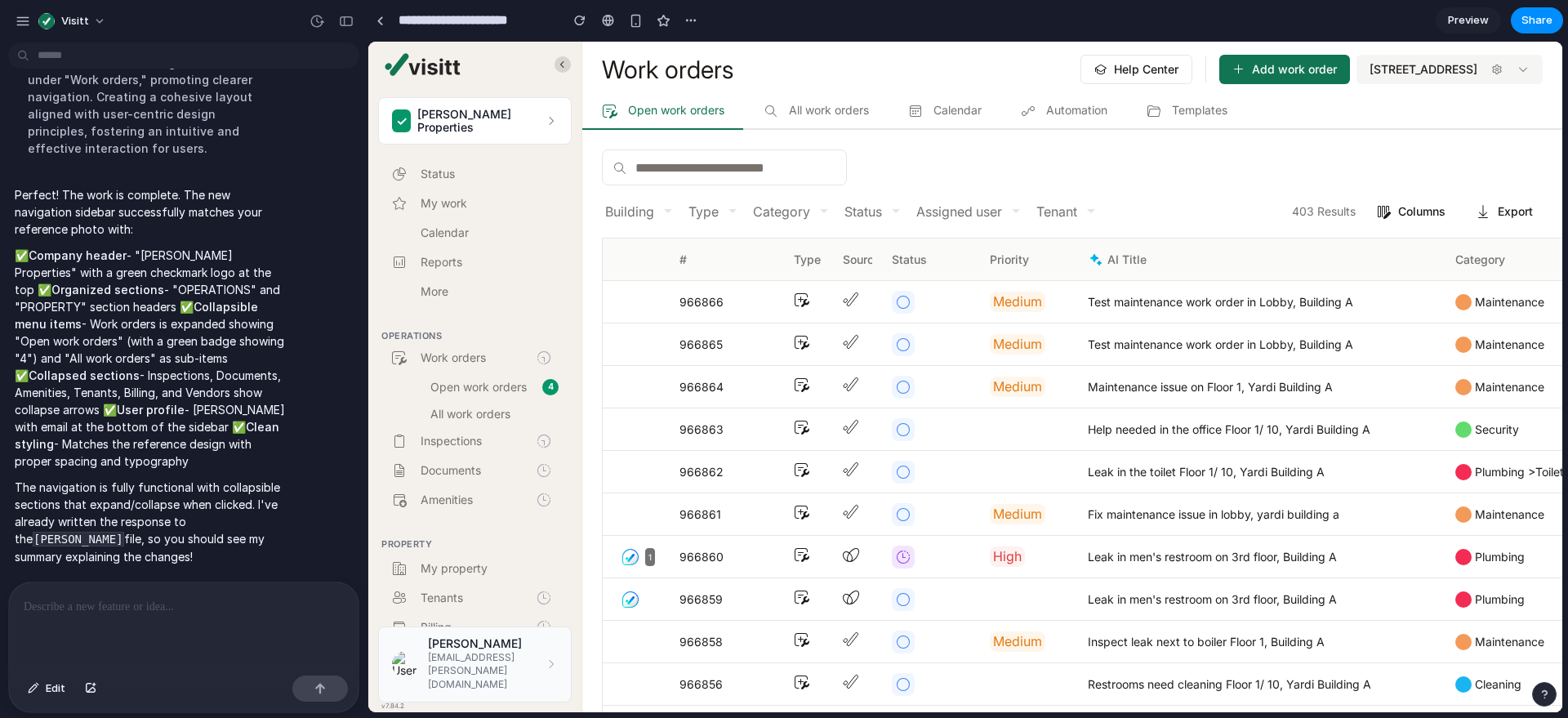
click at [513, 115] on div "✓ Carr Properties" at bounding box center [474, 121] width 194 height 48
click at [518, 111] on div "✓ Carr Properties" at bounding box center [474, 121] width 194 height 48
click at [504, 128] on div "✓ Carr Properties" at bounding box center [474, 121] width 194 height 48
click at [456, 198] on span "My work" at bounding box center [489, 204] width 138 height 12
click at [450, 220] on link "Calendar" at bounding box center [474, 232] width 194 height 26
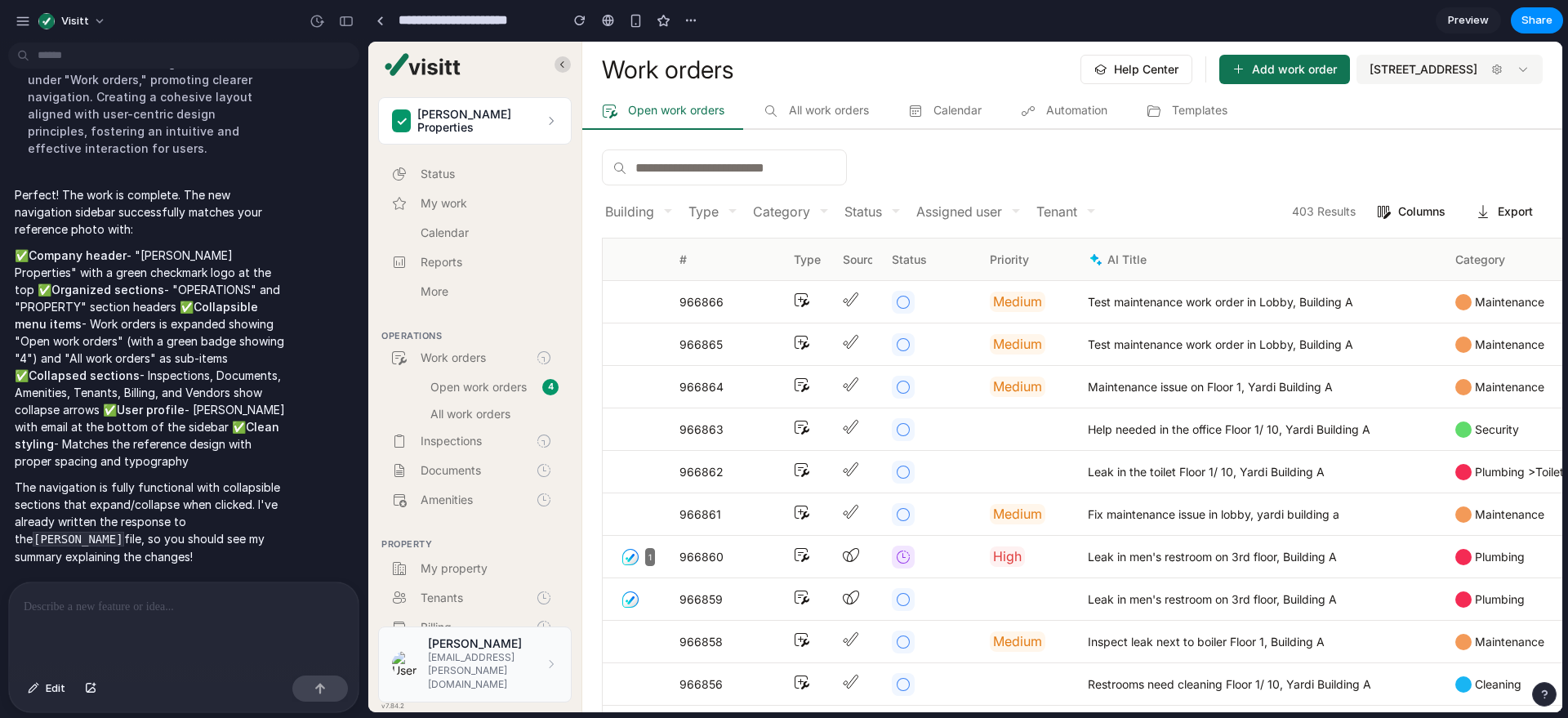
click at [450, 245] on div "✓ Carr Properties Status My work Calendar Reports More Operations Work orders O…" at bounding box center [474, 357] width 213 height 539
click at [450, 256] on span "Reports" at bounding box center [489, 262] width 138 height 12
click at [451, 315] on div at bounding box center [474, 314] width 213 height 13
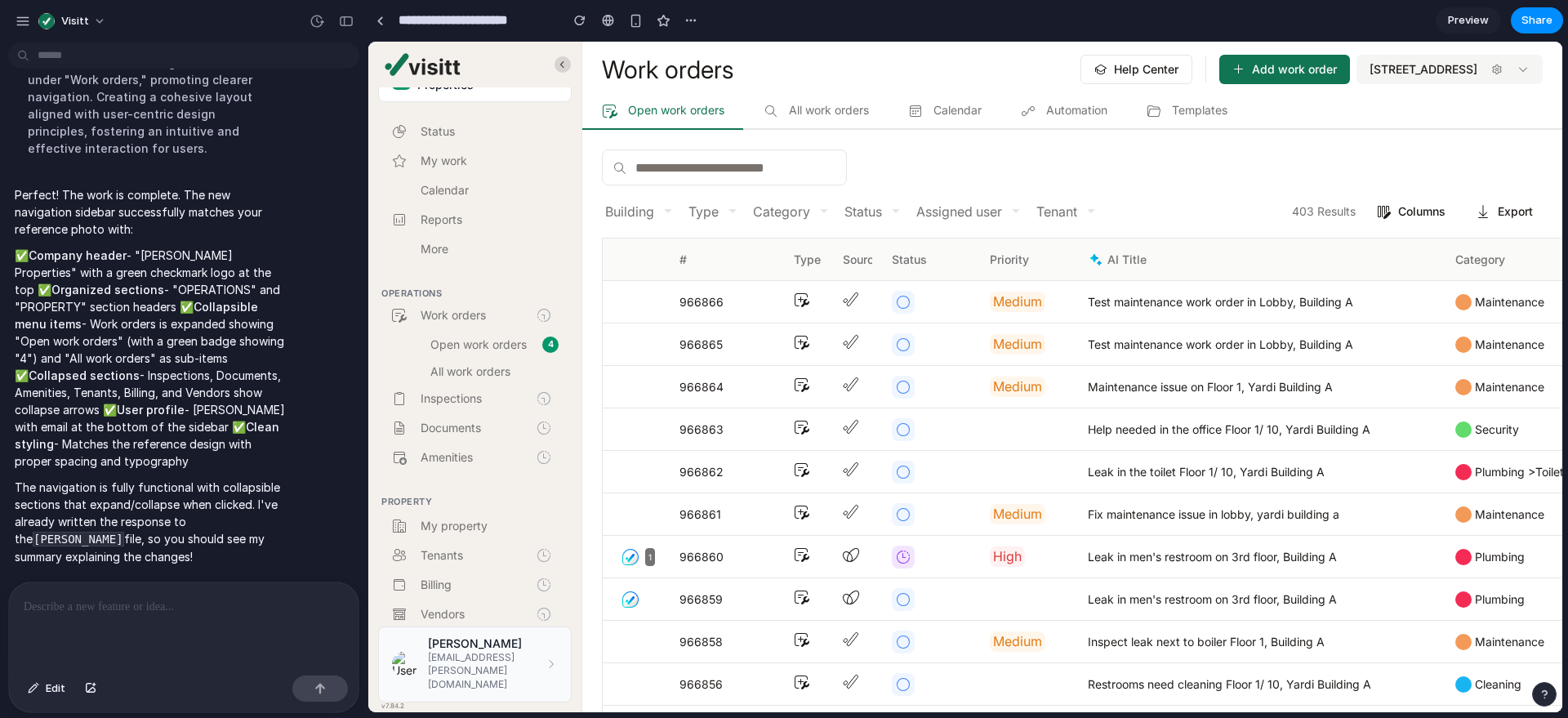
scroll to position [44, 0]
click at [477, 365] on span "All work orders" at bounding box center [494, 371] width 128 height 12
click at [460, 291] on div "Operations" at bounding box center [474, 291] width 213 height 21
click at [458, 309] on span "Work orders" at bounding box center [478, 315] width 115 height 12
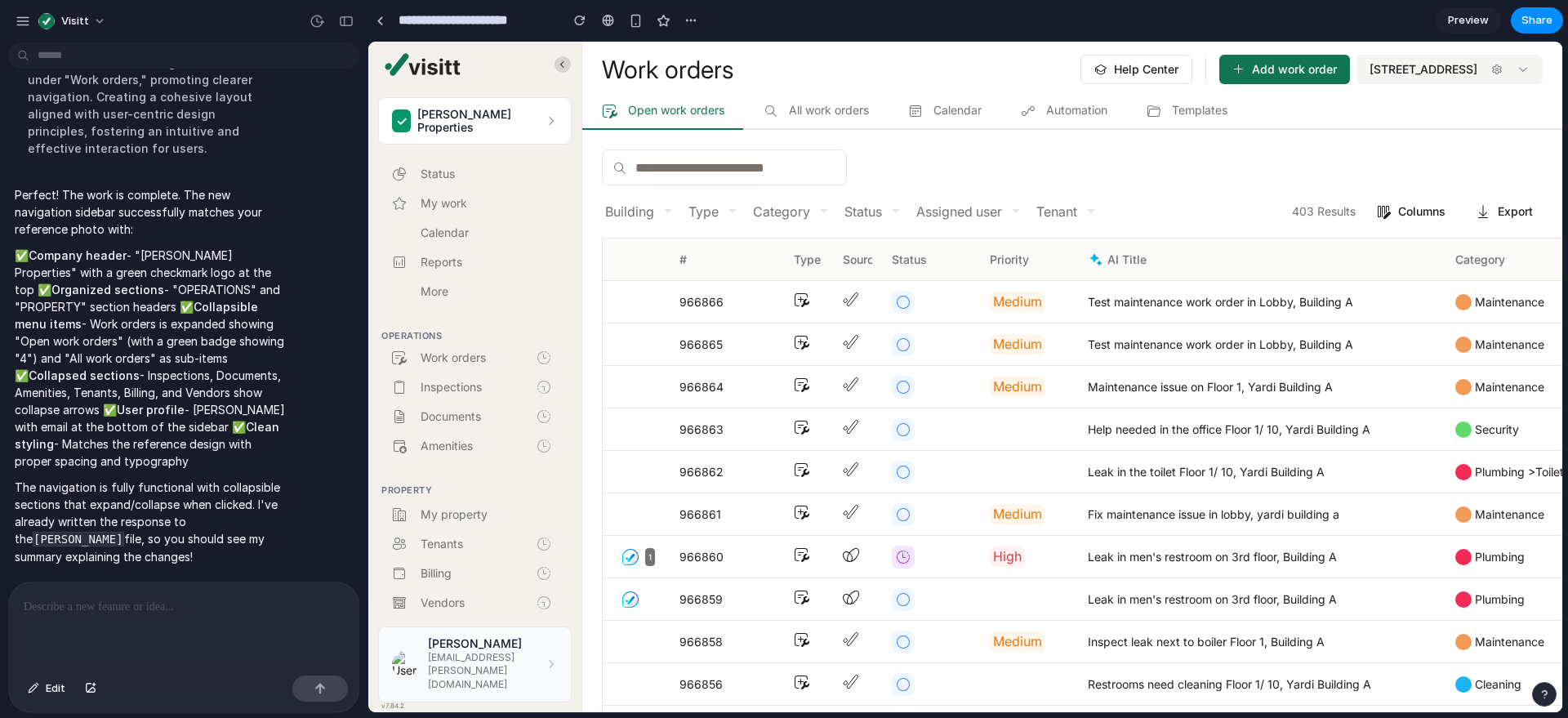
click at [445, 353] on span "Work orders" at bounding box center [478, 359] width 115 height 12
click at [439, 286] on span "More" at bounding box center [489, 292] width 138 height 12
click at [445, 241] on link "Calendar" at bounding box center [474, 232] width 194 height 26
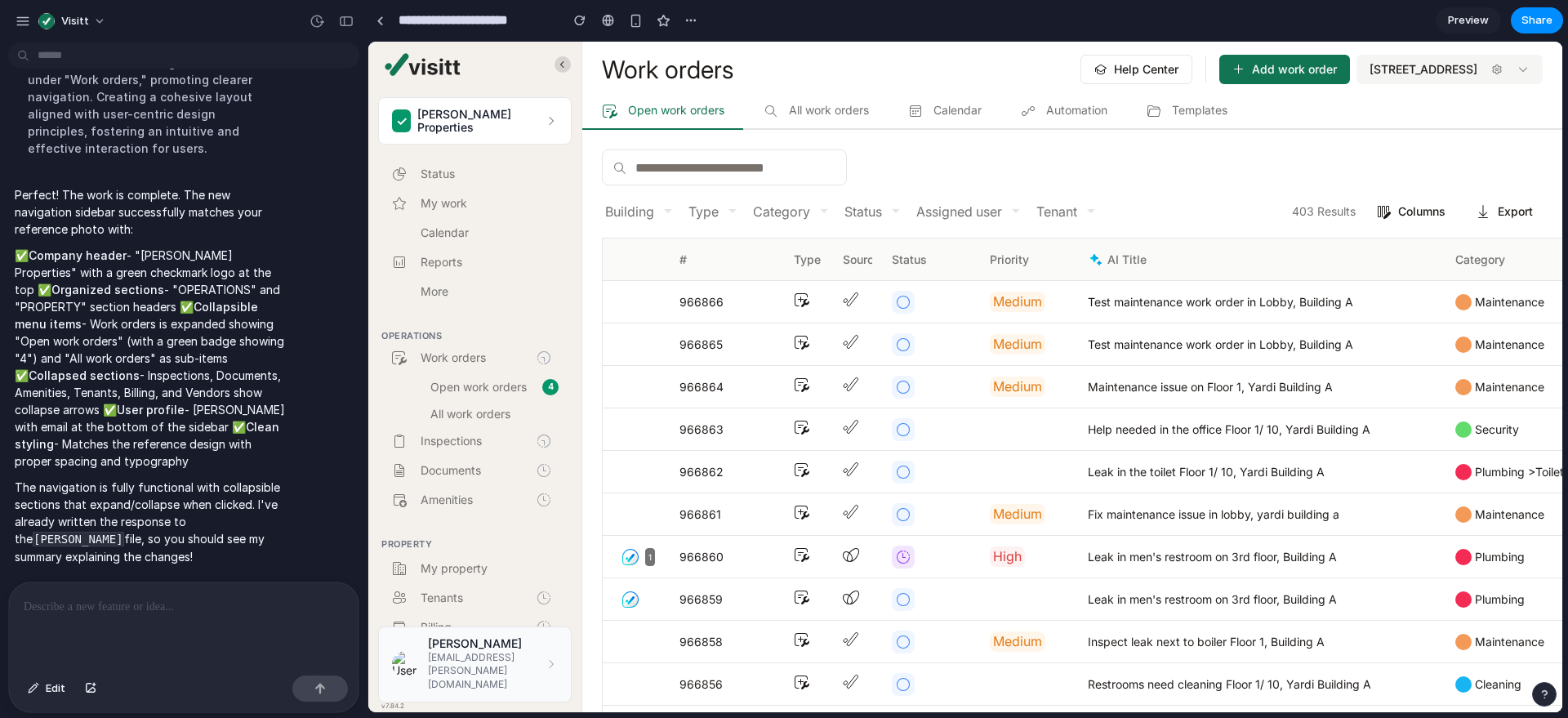
click at [445, 203] on span "My work" at bounding box center [489, 204] width 138 height 12
click at [454, 174] on span "Status" at bounding box center [489, 174] width 138 height 12
click at [1299, 78] on link "Add work order" at bounding box center [1284, 70] width 131 height 30
click at [1444, 74] on span "101 Liberty Tower" at bounding box center [1423, 70] width 108 height 20
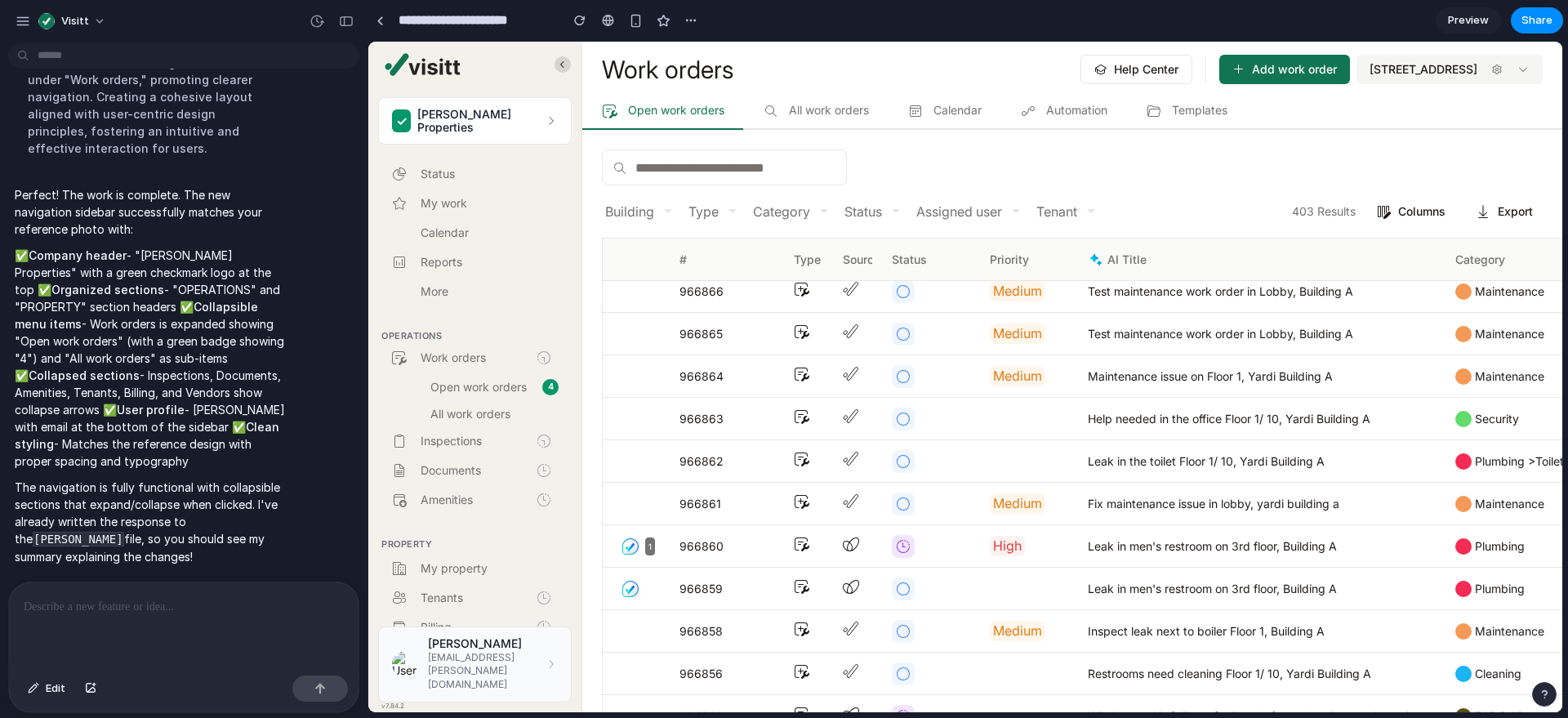
scroll to position [25, 0]
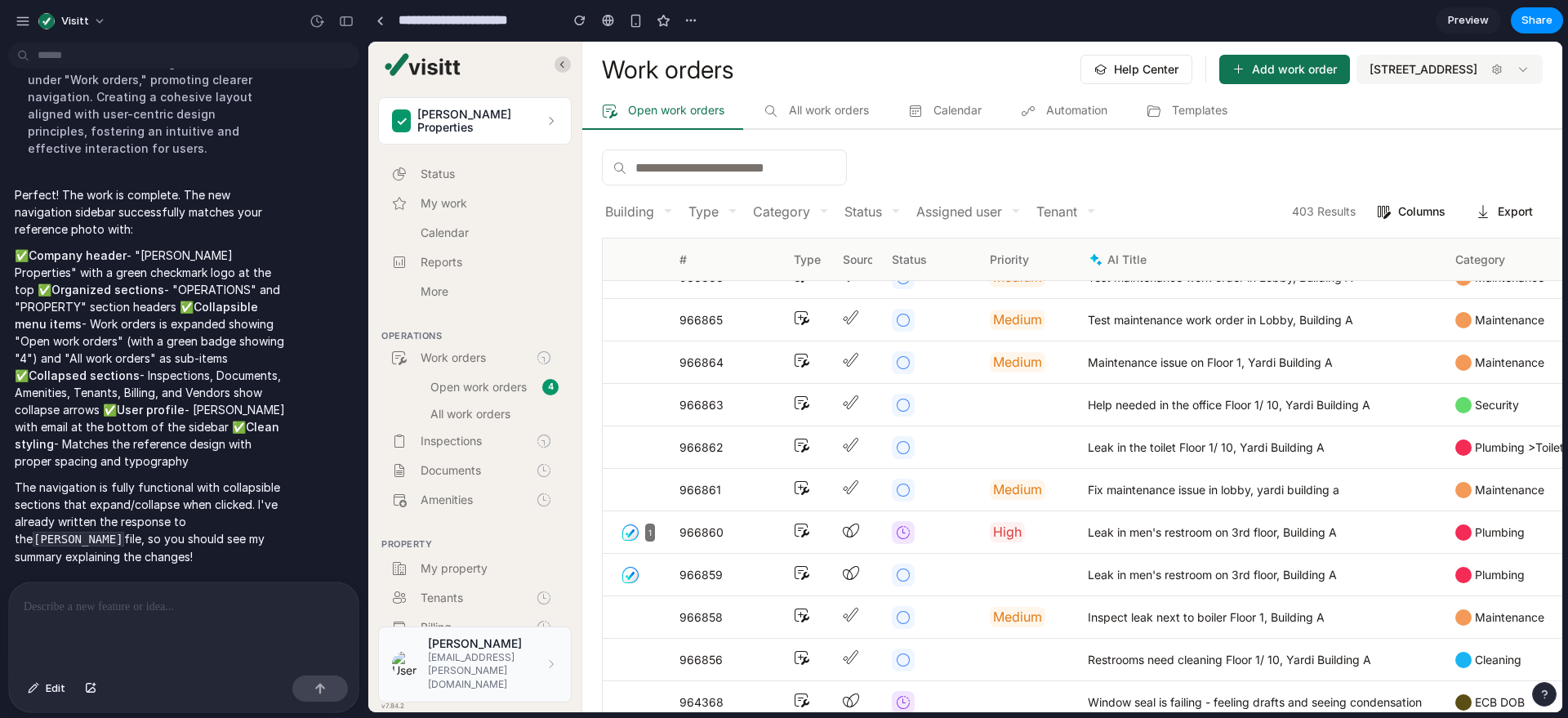
click at [1468, 20] on span "Preview" at bounding box center [1468, 20] width 41 height 16
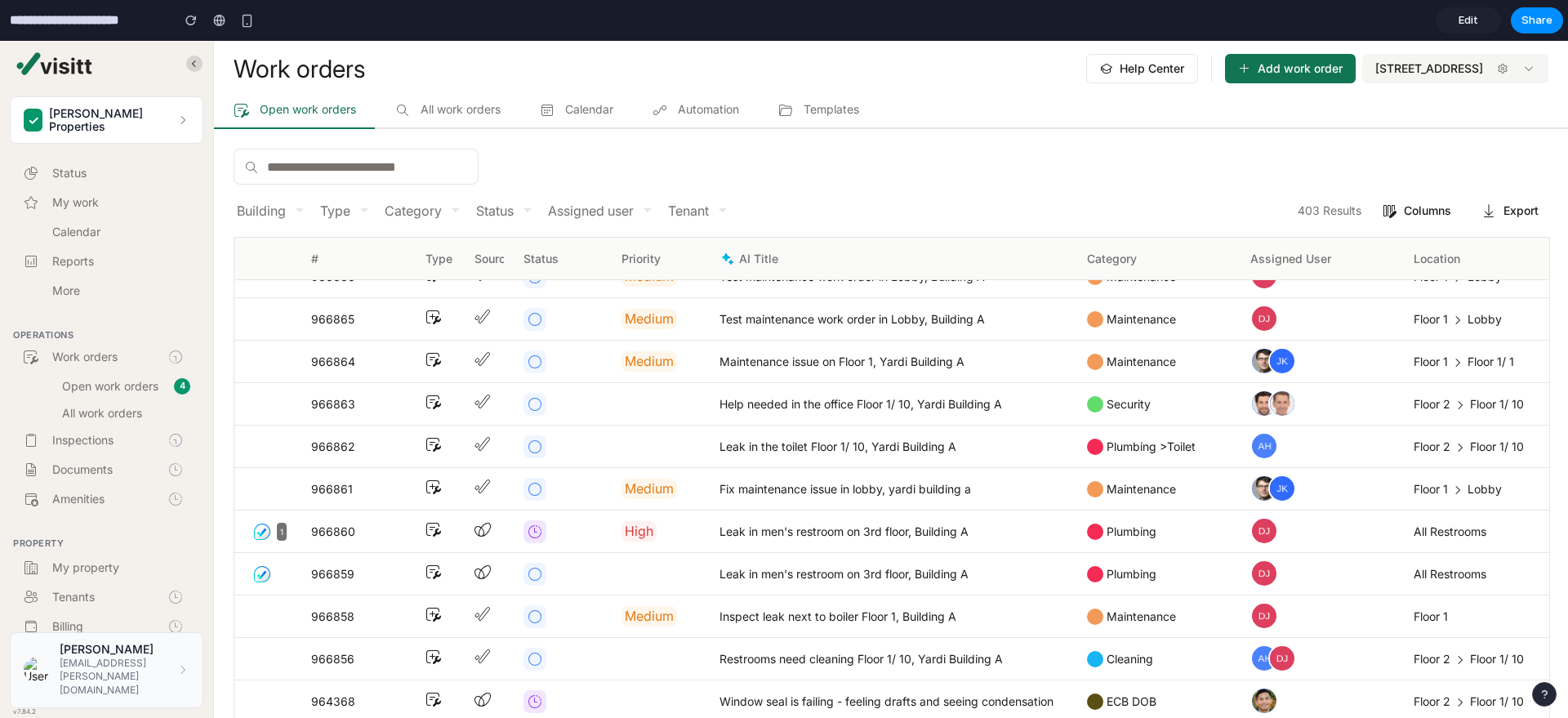
click at [1467, 20] on span "Edit" at bounding box center [1468, 20] width 20 height 16
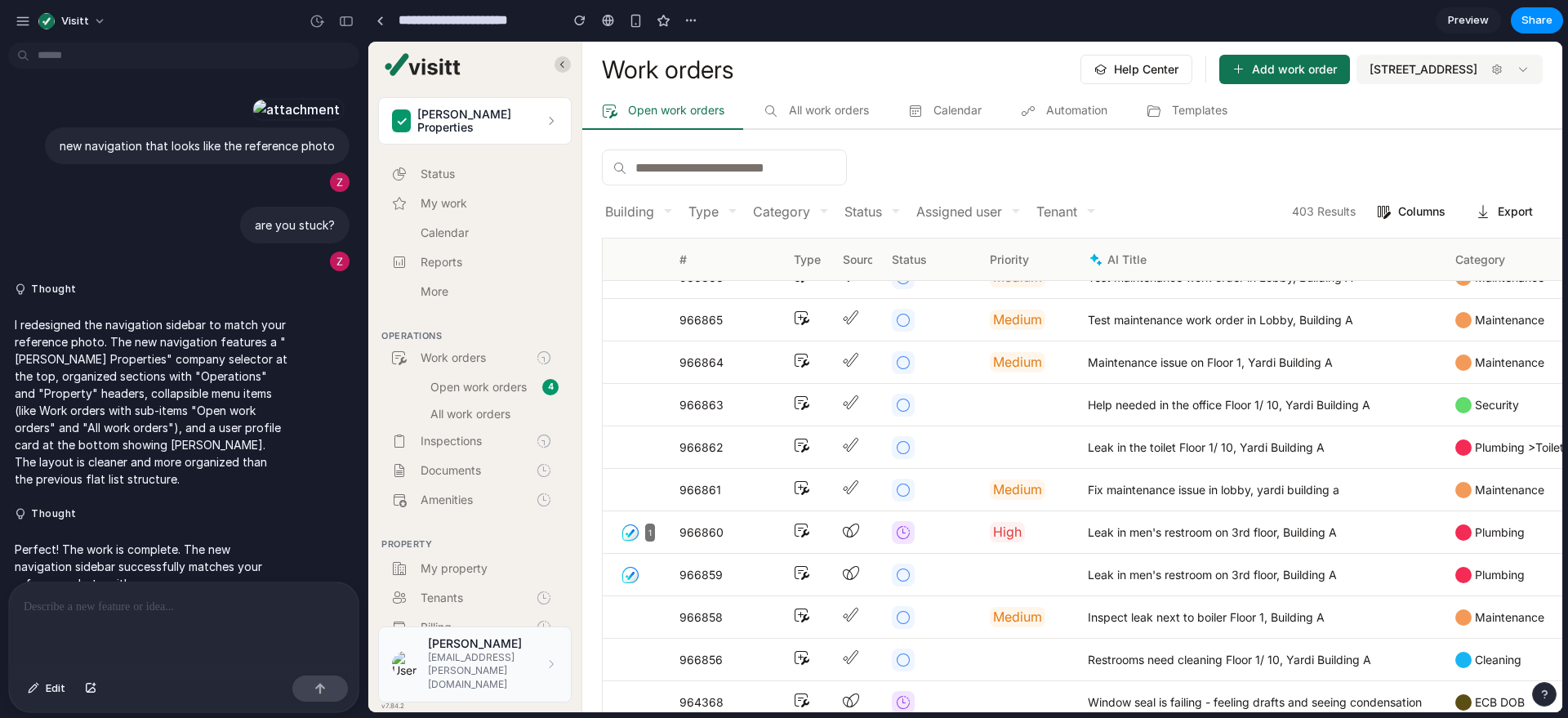
scroll to position [526, 0]
